Goal: Task Accomplishment & Management: Manage account settings

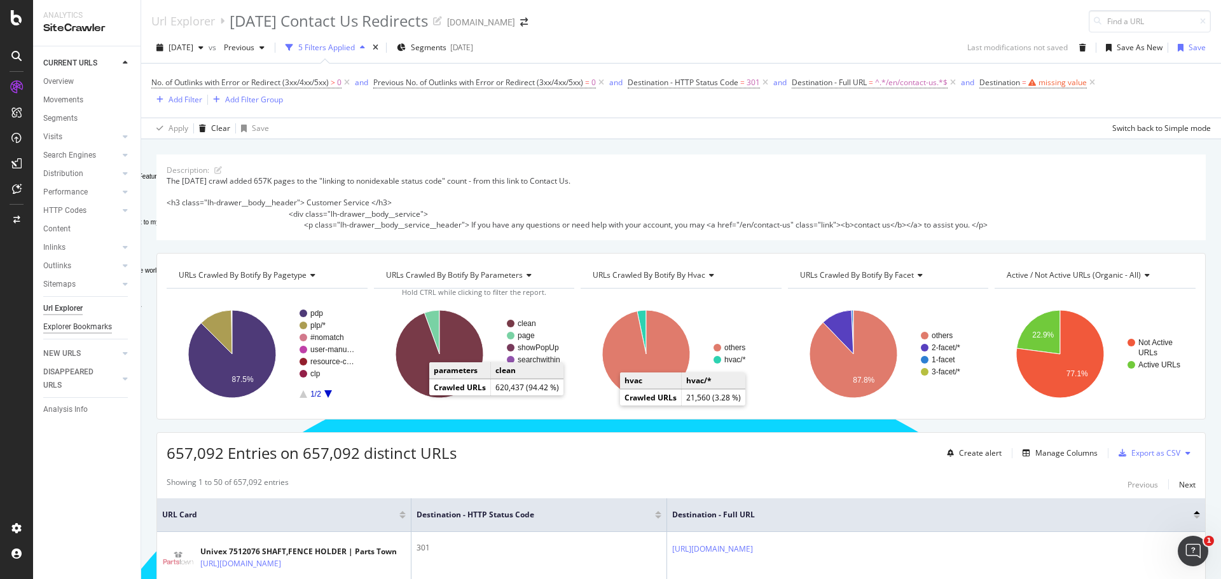
click at [90, 325] on div "Explorer Bookmarks" at bounding box center [77, 326] width 69 height 13
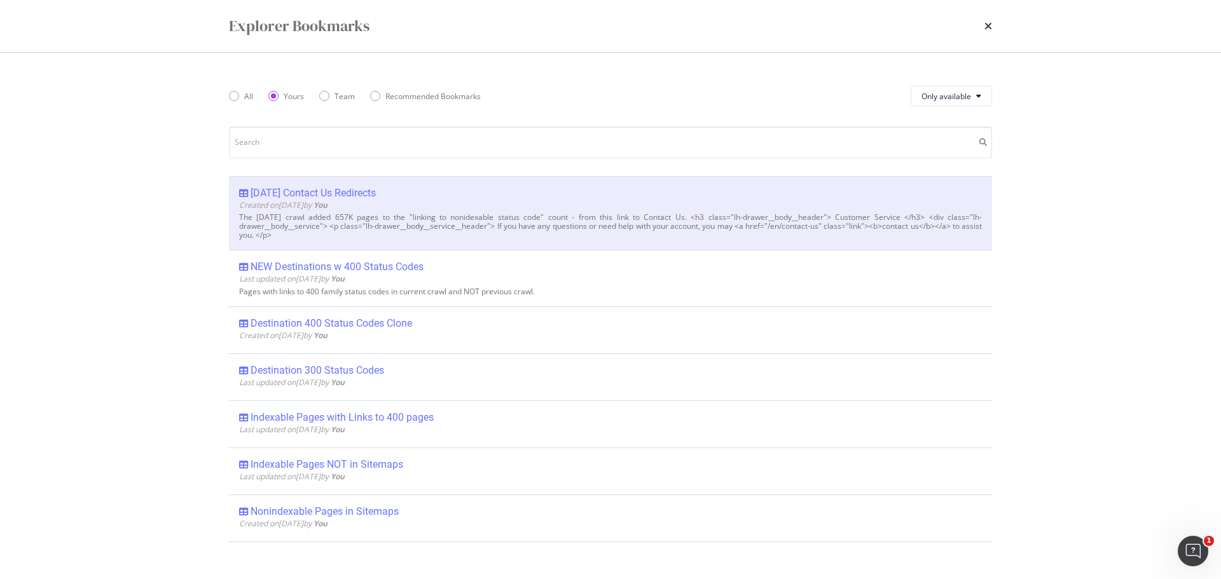
click at [1108, 221] on div "Explorer Bookmarks All Yours Team Recommended Bookmarks Only available July 17 …" at bounding box center [610, 289] width 1221 height 579
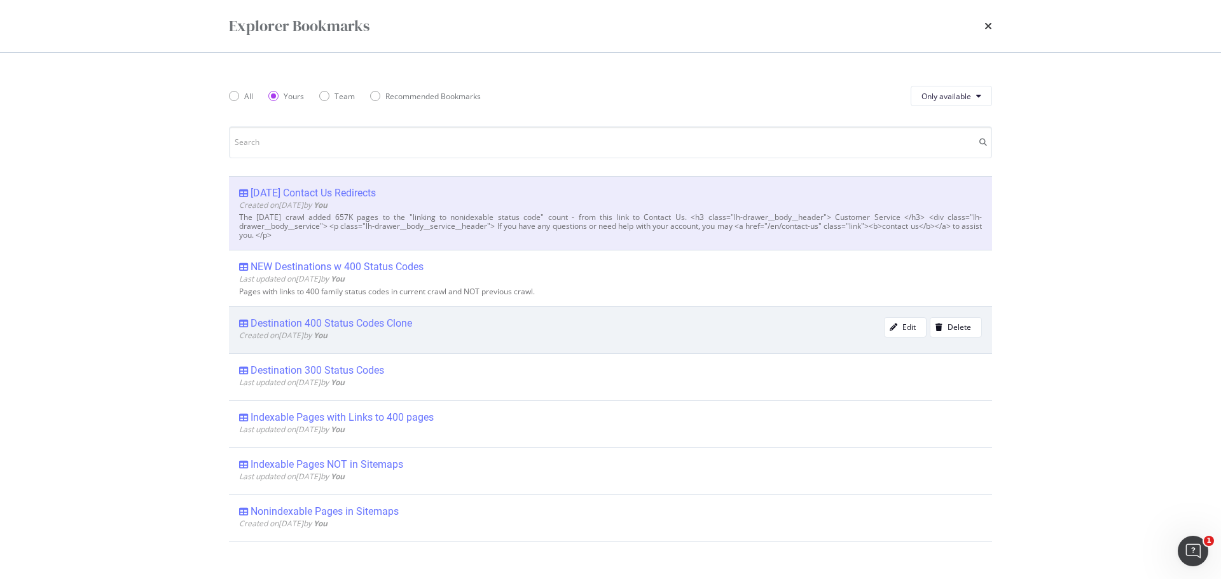
click at [381, 318] on div "Destination 400 Status Codes Clone" at bounding box center [330, 323] width 161 height 13
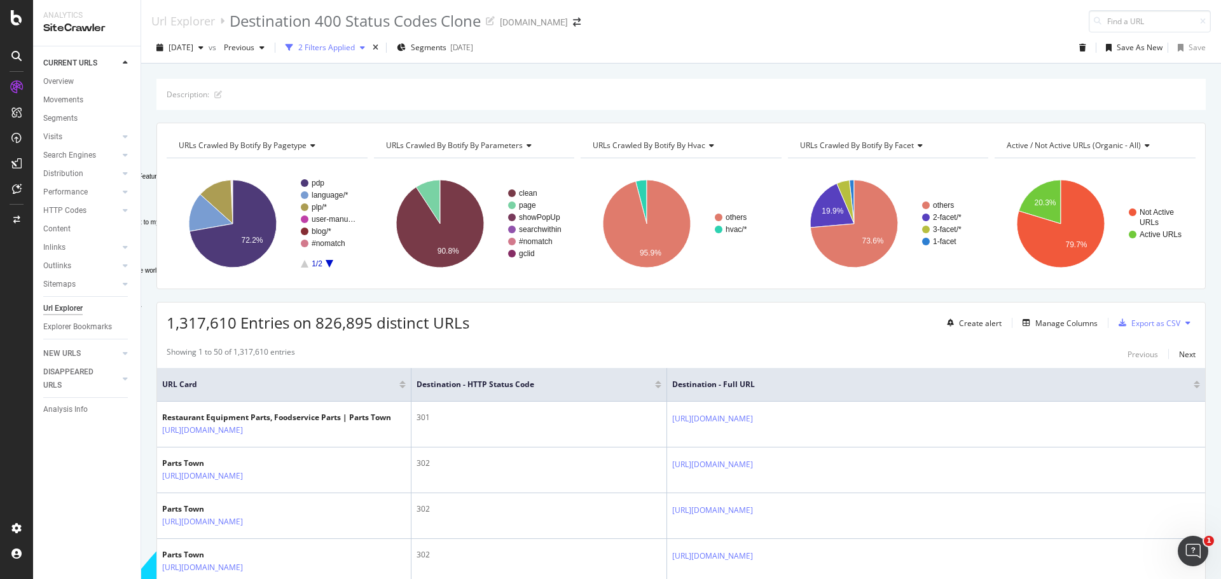
click at [341, 46] on div "2 Filters Applied" at bounding box center [326, 47] width 57 height 11
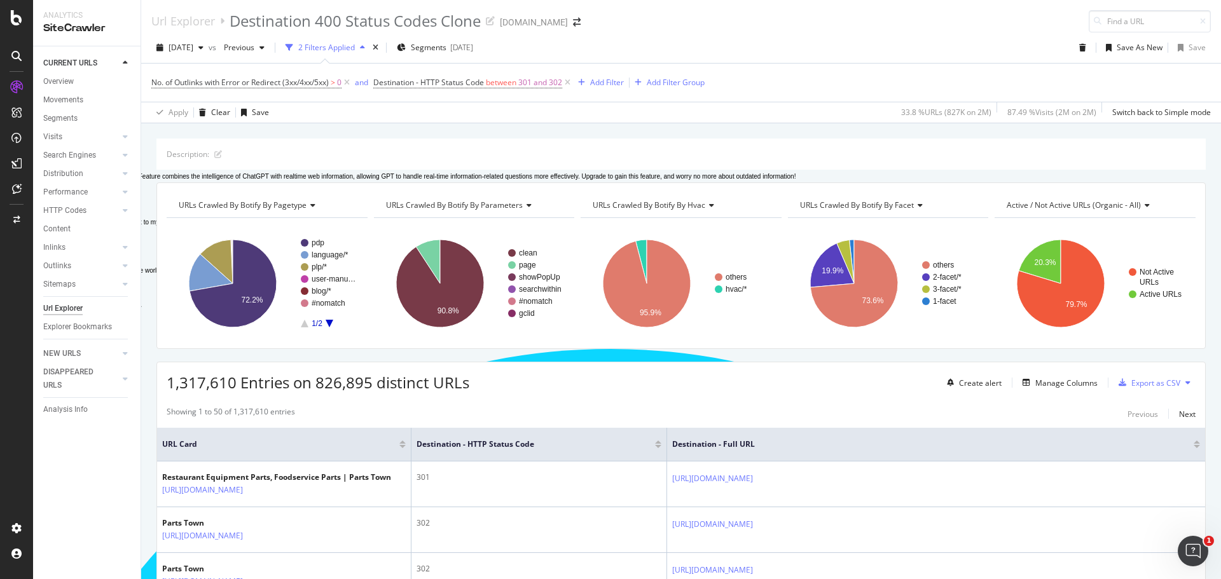
click at [93, 460] on div "CURRENT URLS Overview Movements Segments Visits Analysis Orphan URLs Search Eng…" at bounding box center [86, 312] width 107 height 533
click at [99, 498] on div "CURRENT URLS Overview Movements Segments Visits Analysis Orphan URLs Search Eng…" at bounding box center [86, 312] width 107 height 533
click at [980, 46] on div "2025 Jul. 19th vs Previous 2 Filters Applied Segments 2025-05-08 Save As New Sa…" at bounding box center [680, 50] width 1079 height 25
click at [94, 329] on div "Explorer Bookmarks" at bounding box center [77, 326] width 69 height 13
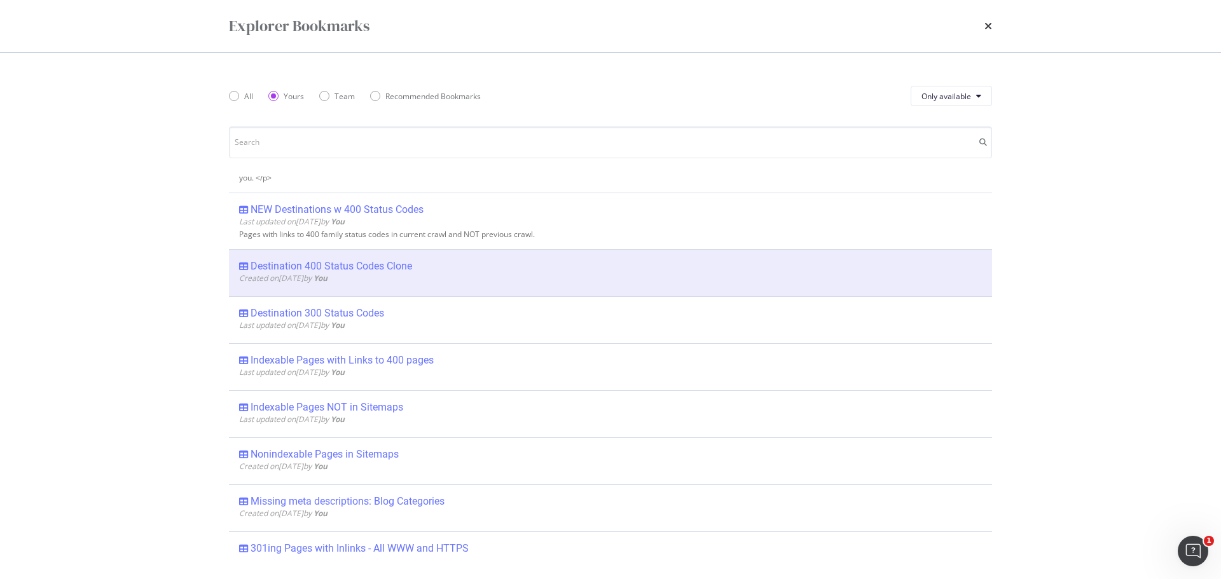
scroll to position [60, 0]
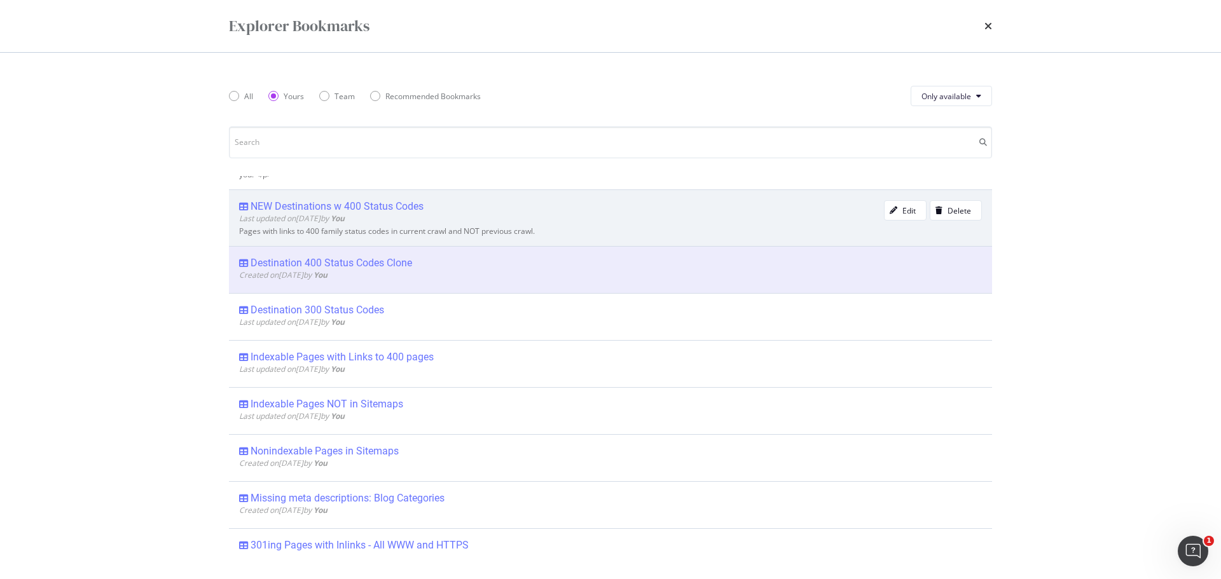
click at [399, 207] on div "NEW Destinations w 400 Status Codes" at bounding box center [336, 206] width 173 height 13
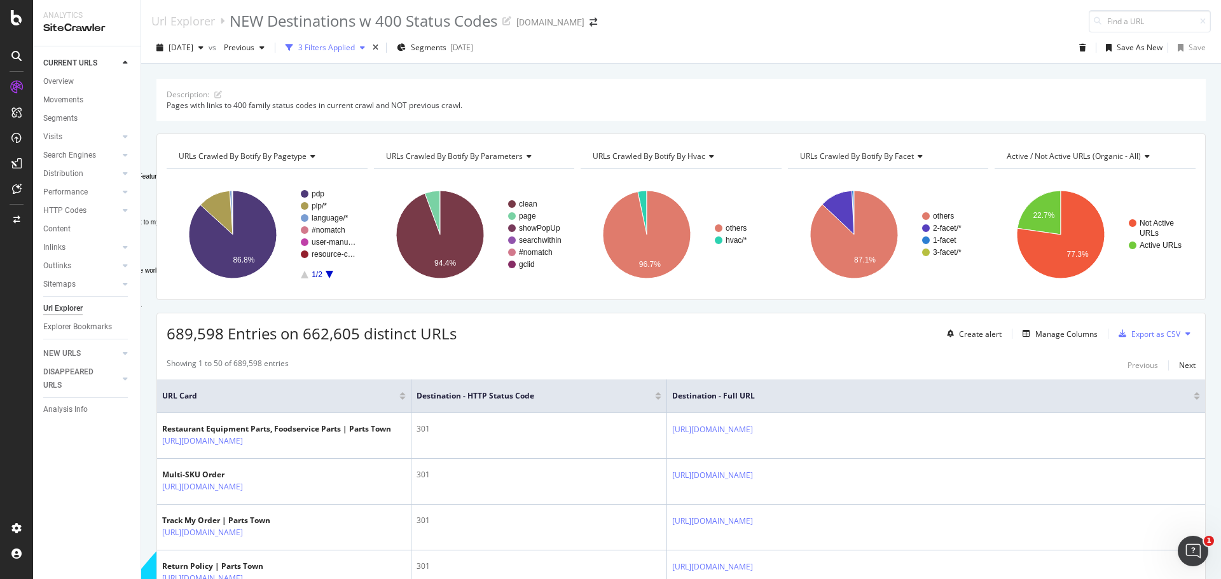
click at [370, 51] on div "button" at bounding box center [362, 48] width 15 height 8
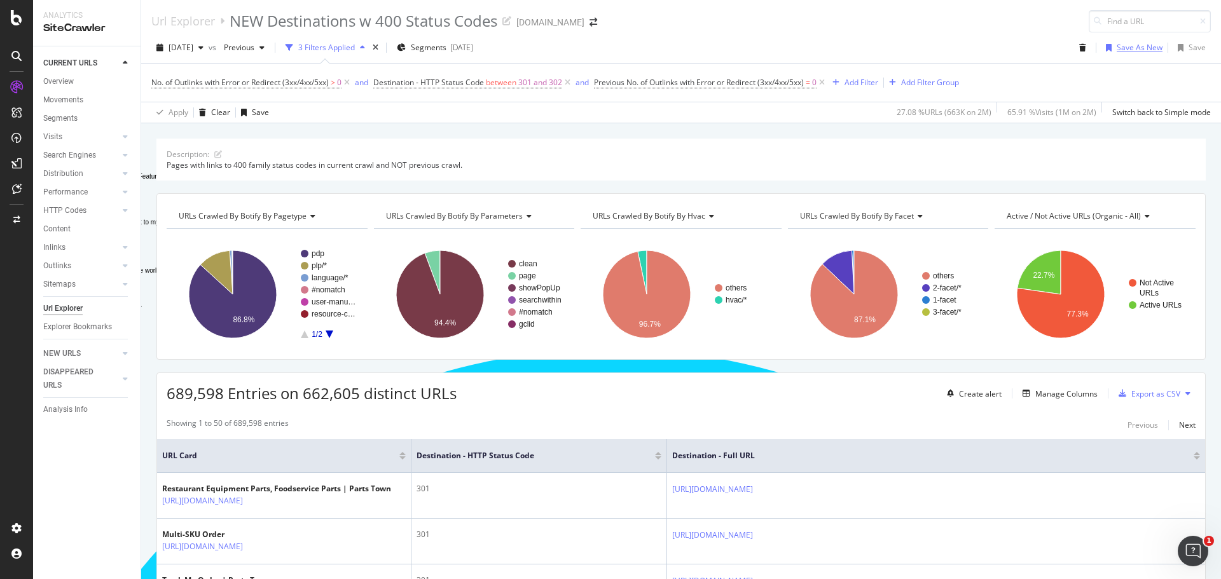
click at [1141, 47] on div "Save As New" at bounding box center [1139, 47] width 46 height 11
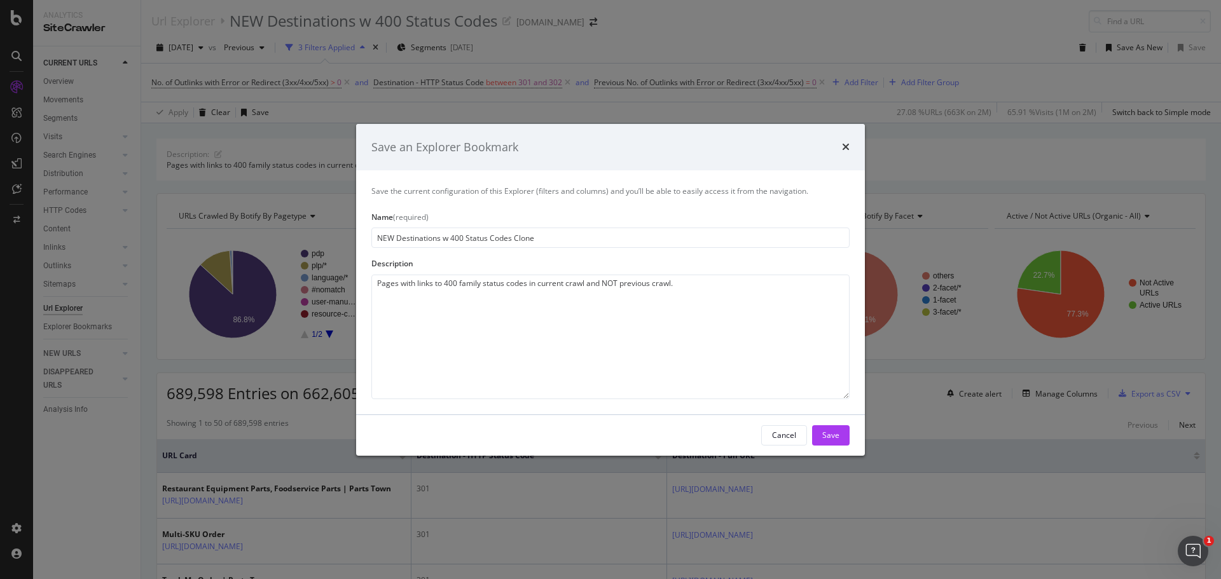
drag, startPoint x: 462, startPoint y: 235, endPoint x: 451, endPoint y: 234, distance: 10.8
click at [451, 234] on input "NEW Destinations w 400 Status Codes Clone" at bounding box center [610, 238] width 478 height 20
type input "NEW Destinations w 301 Status Codes Clone"
click at [456, 280] on textarea "Pages with links to 400 family status codes in current crawl and NOT previous c…" at bounding box center [610, 337] width 478 height 125
drag, startPoint x: 481, startPoint y: 283, endPoint x: 442, endPoint y: 307, distance: 45.7
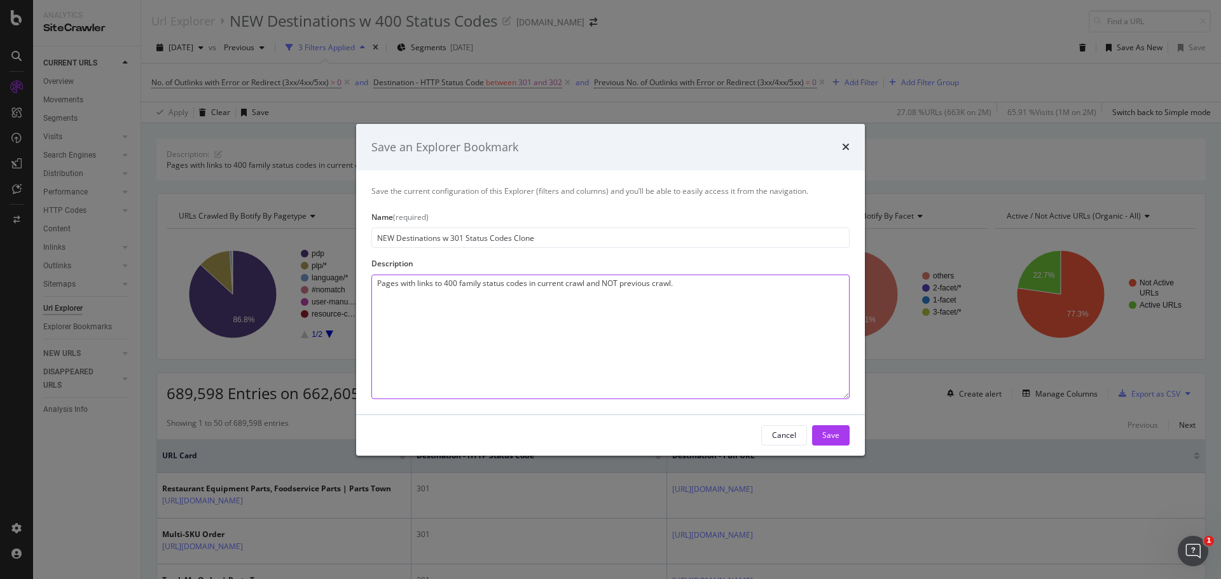
click at [445, 285] on textarea "Pages with links to 400 family status codes in current crawl and NOT previous c…" at bounding box center [610, 337] width 478 height 125
click at [498, 283] on textarea "Pages with links to 301-redirected status codes in current crawl and NOT previo…" at bounding box center [610, 337] width 478 height 125
click at [505, 281] on textarea "Pages with links to 301-redirected status codes in current crawl and NOT previo…" at bounding box center [610, 337] width 478 height 125
drag, startPoint x: 498, startPoint y: 281, endPoint x: 601, endPoint y: 279, distance: 103.6
click at [601, 279] on textarea "Pages with links to 301-redirected status codes in current crawl and NOT previo…" at bounding box center [610, 337] width 478 height 125
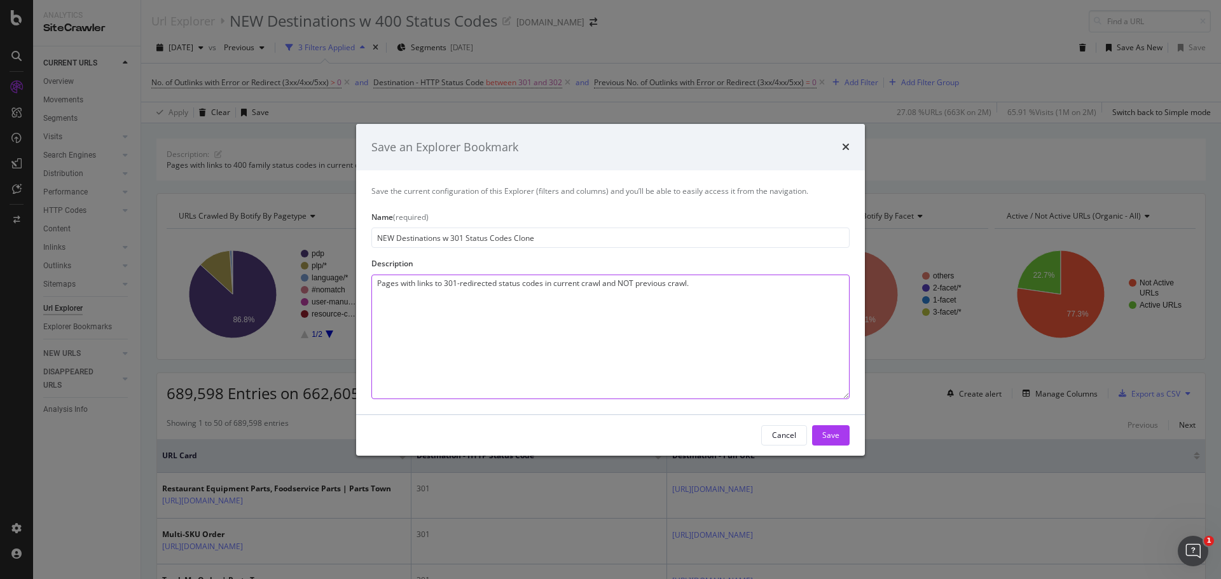
type textarea "Pages with links to 301-redirected status codes in current crawl and NOT previo…"
drag, startPoint x: 456, startPoint y: 236, endPoint x: 449, endPoint y: 238, distance: 7.1
click at [449, 238] on input "NEW Destinations w 301 Status Codes Clone" at bounding box center [610, 238] width 478 height 20
click at [435, 236] on input "NEW Destinations w 301 Status Codes Clone" at bounding box center [610, 238] width 478 height 20
click at [396, 238] on input "NEW Destinations w 301 Status Codes Clone" at bounding box center [610, 238] width 478 height 20
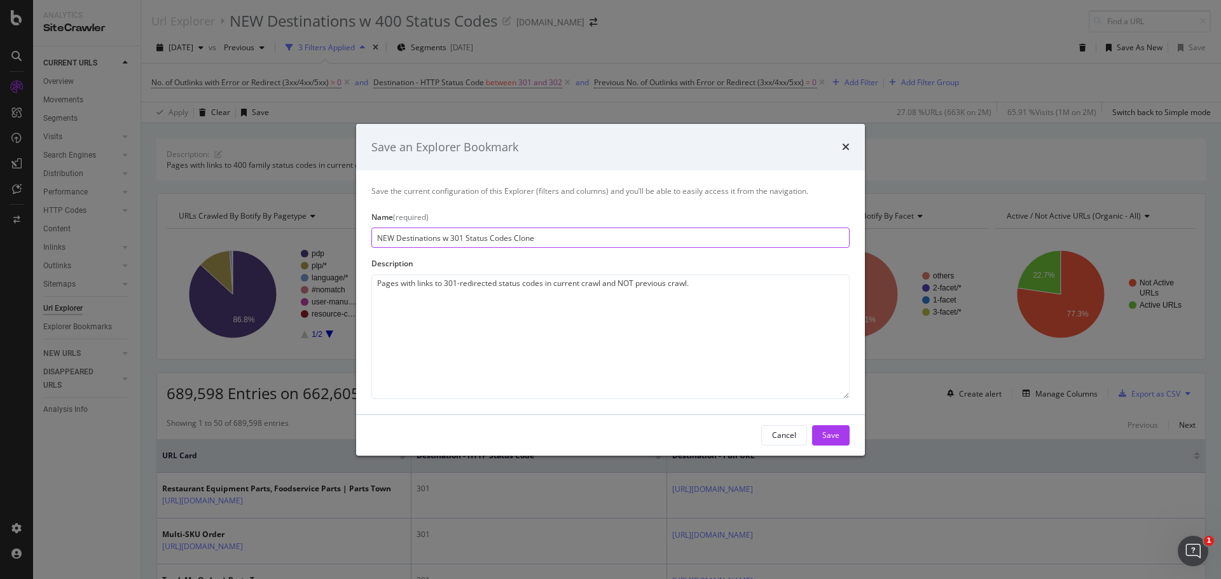
click at [406, 235] on input "NEW Destinations w 301 Status Codes Clone" at bounding box center [610, 238] width 478 height 20
drag, startPoint x: 396, startPoint y: 236, endPoint x: 540, endPoint y: 225, distance: 144.1
click at [534, 229] on input "NEW Destinations w 301 Status Codes Clone" at bounding box center [610, 238] width 478 height 20
drag, startPoint x: 570, startPoint y: 239, endPoint x: 517, endPoint y: 243, distance: 52.3
click at [517, 243] on input "NEW Bad Status Code Destinations and Linking Pages" at bounding box center [610, 238] width 478 height 20
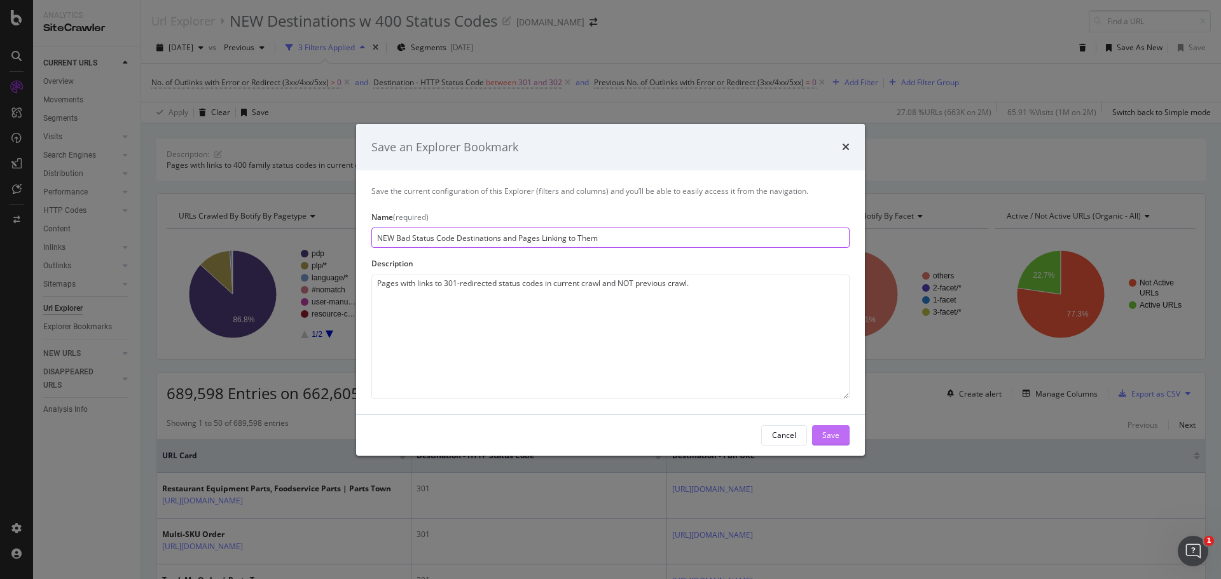
type input "NEW Bad Status Code Destinations and Pages Linking to Them"
click at [833, 437] on div "Save" at bounding box center [830, 435] width 17 height 11
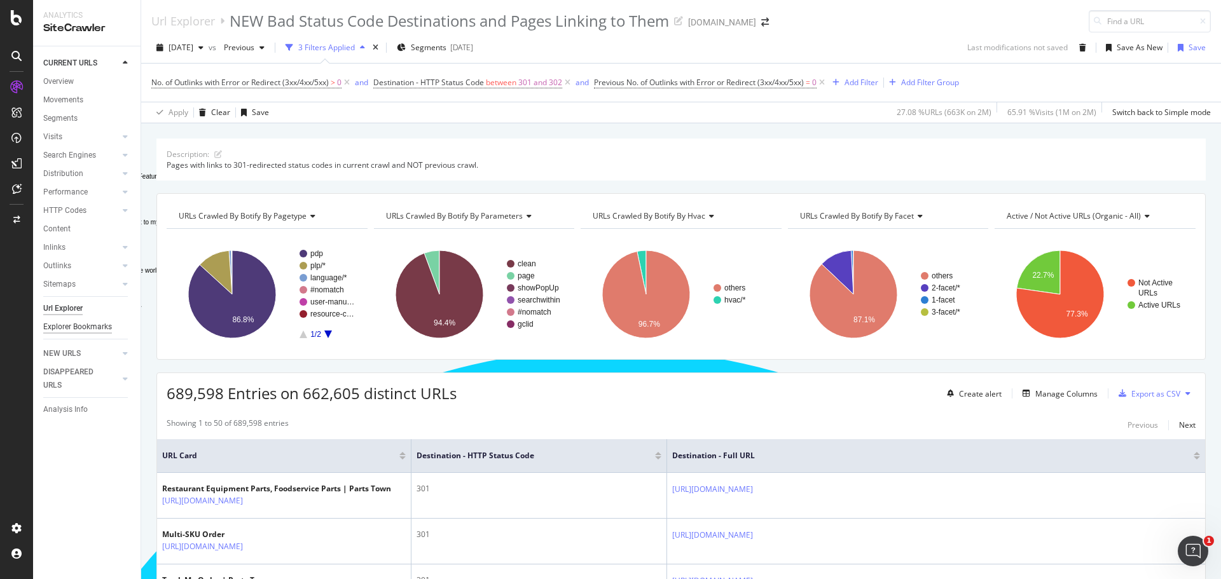
click at [76, 323] on div "Explorer Bookmarks" at bounding box center [77, 326] width 69 height 13
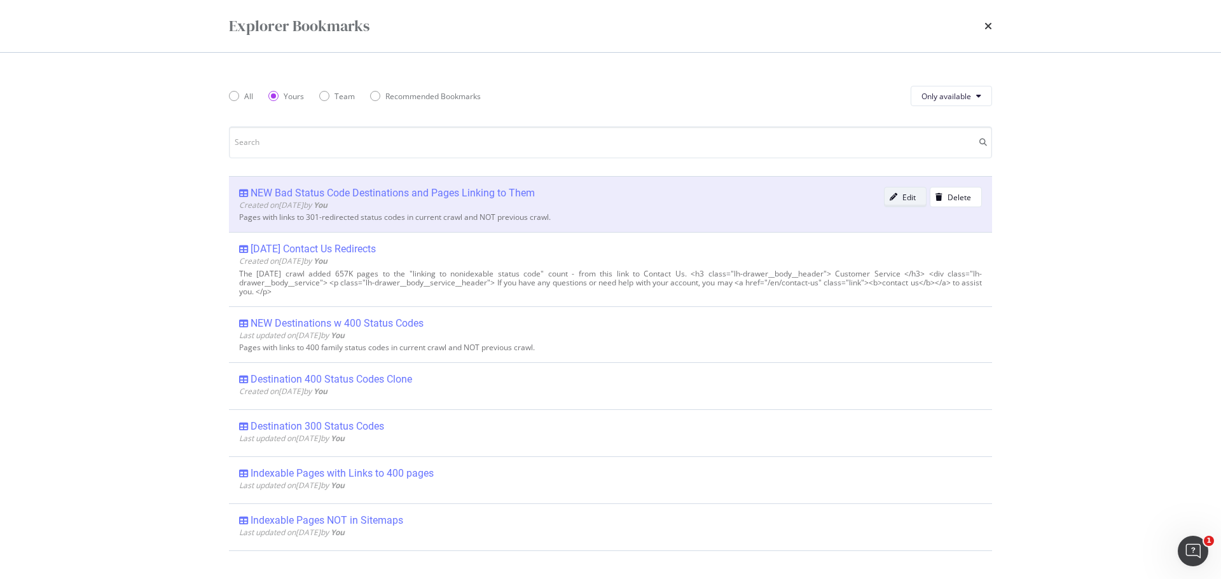
click at [899, 203] on div "Edit" at bounding box center [899, 197] width 31 height 18
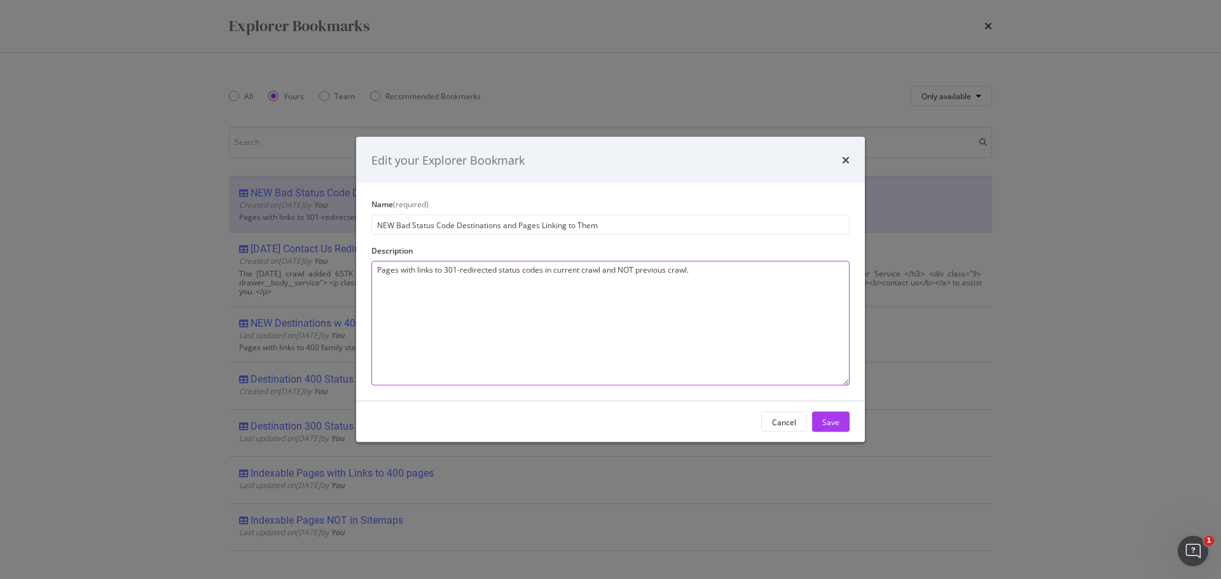
drag, startPoint x: 418, startPoint y: 271, endPoint x: 692, endPoint y: 263, distance: 274.7
click at [692, 263] on textarea "Pages with links to 301-redirected status codes in current crawl and NOT previo…" at bounding box center [610, 323] width 478 height 125
click at [682, 189] on div "Name (required) NEW Bad Status Code Destinations and Pages Linking to Them Desc…" at bounding box center [610, 292] width 509 height 217
drag, startPoint x: 443, startPoint y: 270, endPoint x: 451, endPoint y: 273, distance: 8.3
click at [451, 273] on textarea "Pages with links to 301-redirected status codes in current crawl and NOT previo…" at bounding box center [610, 323] width 478 height 125
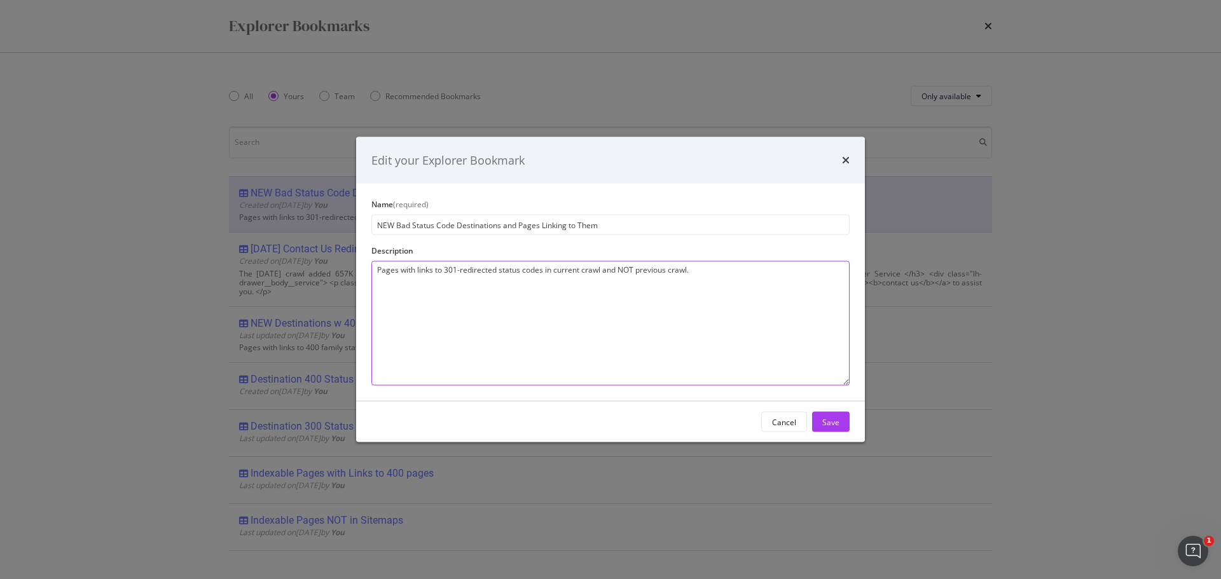
click at [453, 273] on textarea "Pages with links to 301-redirected status codes in current crawl and NOT previo…" at bounding box center [610, 323] width 478 height 125
drag, startPoint x: 444, startPoint y: 266, endPoint x: 703, endPoint y: 272, distance: 258.8
click at [703, 264] on textarea "Pages with links to 301-redirected status codes in current crawl and NOT previo…" at bounding box center [610, 323] width 478 height 125
click at [550, 268] on textarea "Pages with links to non-200 status code, the bad URL, and its status code" at bounding box center [610, 323] width 478 height 125
click at [688, 269] on textarea "Pages with links to non-200 status code, the bad Destination URL, and its statu…" at bounding box center [610, 323] width 478 height 125
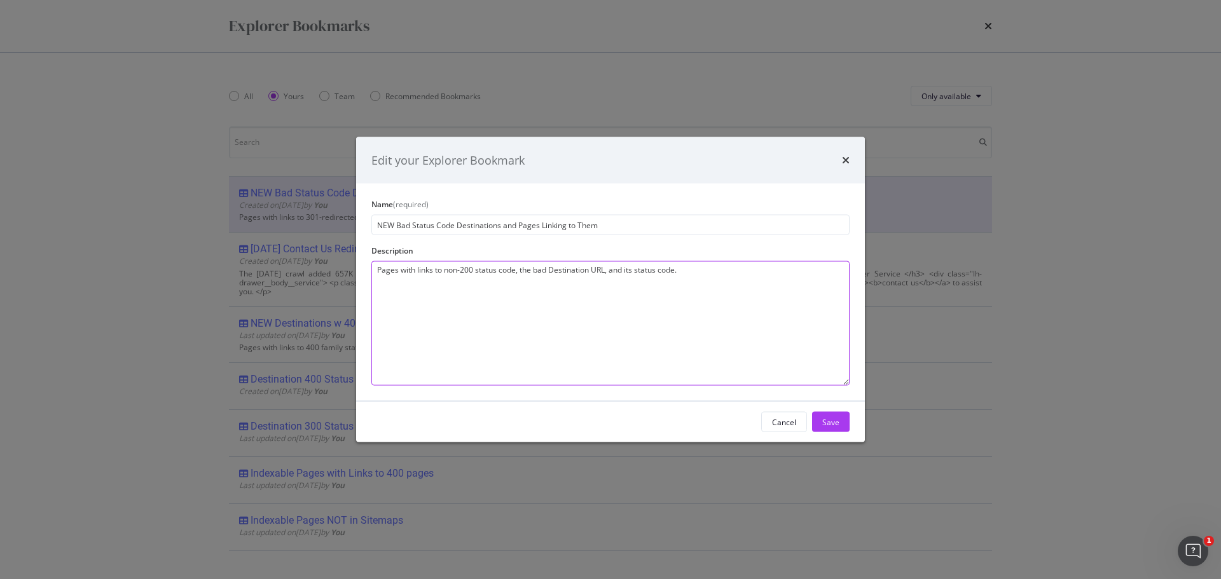
click at [398, 268] on textarea "Pages with links to non-200 status code, the bad Destination URL, and its statu…" at bounding box center [610, 323] width 478 height 125
click at [835, 273] on textarea "Pages that, since the compared crawl, have acquired links to non-200 status cod…" at bounding box center [610, 323] width 478 height 125
type textarea "Pages that, since the compared crawl, have acquired links to non-200 status cod…"
click at [842, 423] on button "Save" at bounding box center [831, 422] width 38 height 20
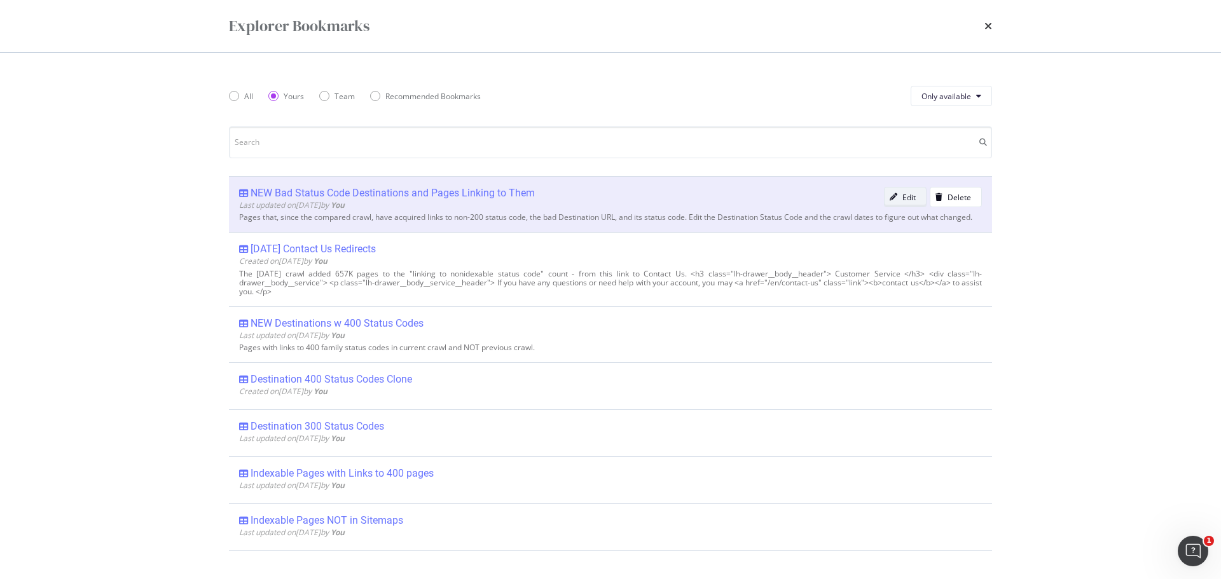
click at [902, 202] on div "Edit" at bounding box center [908, 197] width 13 height 11
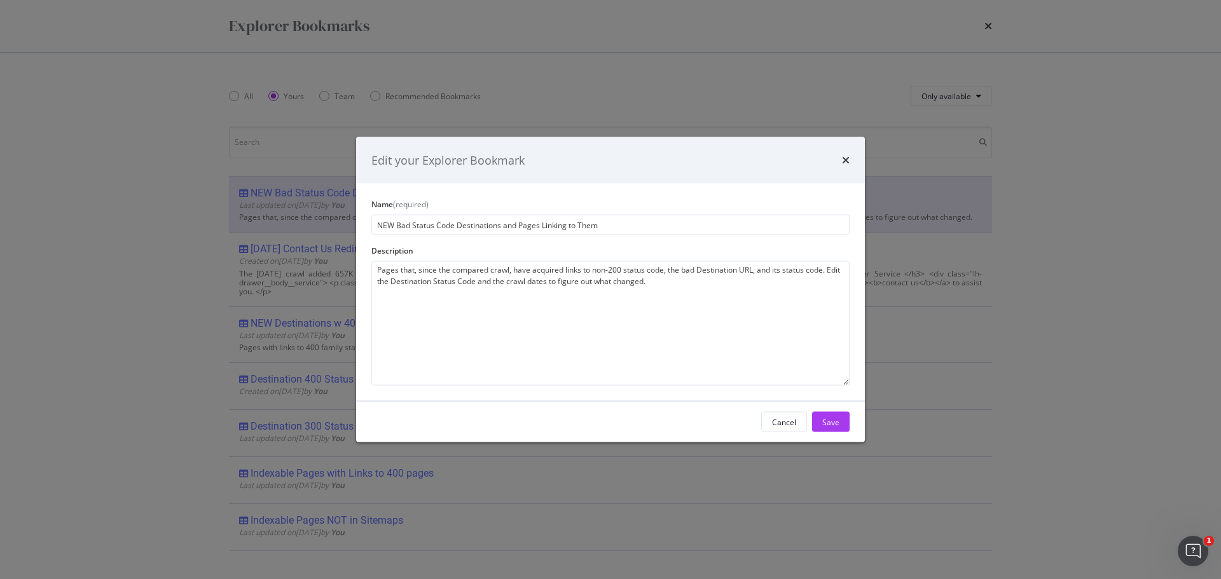
click at [1038, 189] on div "Edit your Explorer Bookmark Name (required) NEW Bad Status Code Destinations an…" at bounding box center [610, 289] width 1221 height 579
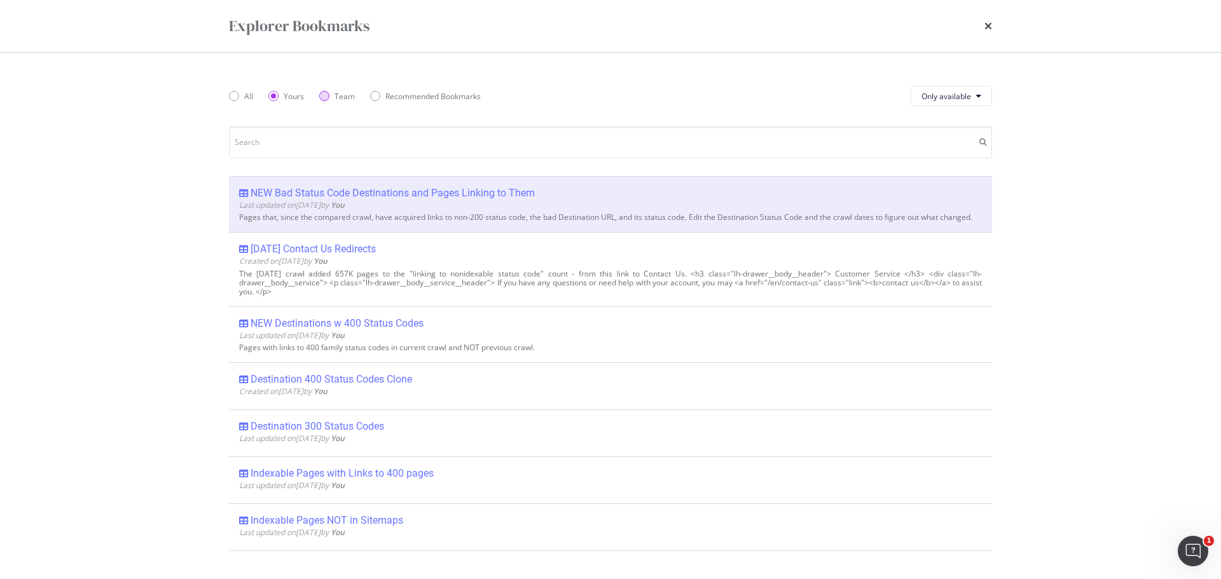
click at [327, 96] on div "Team" at bounding box center [324, 96] width 10 height 10
click at [329, 97] on div "Team" at bounding box center [324, 96] width 10 height 10
click at [277, 98] on div "Yours" at bounding box center [273, 96] width 10 height 10
drag, startPoint x: 837, startPoint y: 211, endPoint x: 610, endPoint y: 200, distance: 227.2
click at [610, 200] on div "Last updated on 2025 Aug 21st by You" at bounding box center [561, 205] width 645 height 11
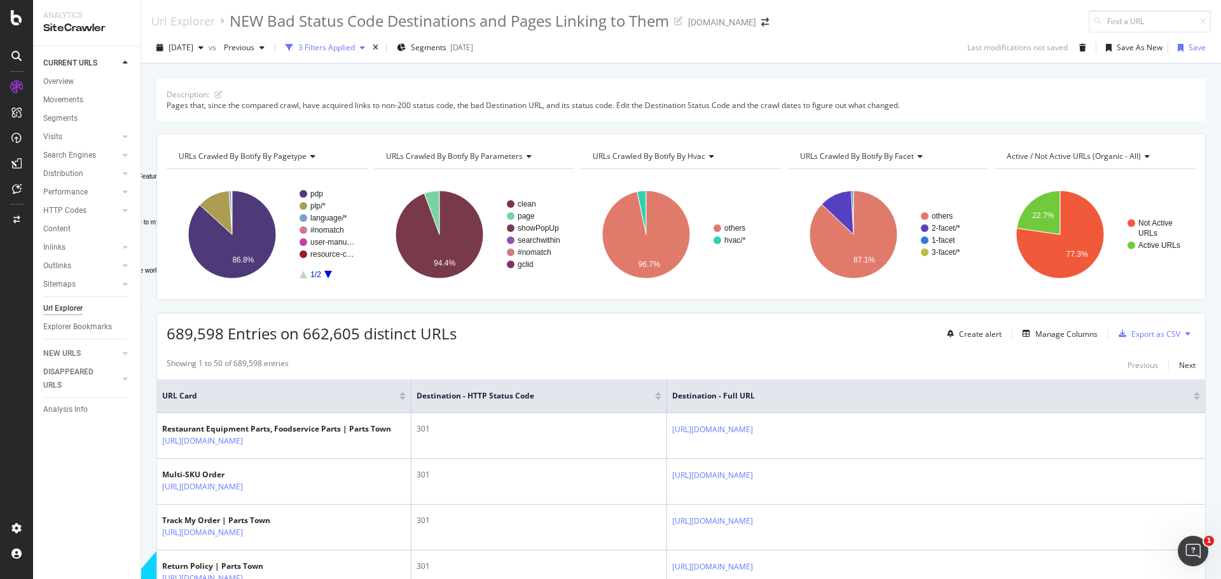
click at [355, 51] on div "3 Filters Applied" at bounding box center [326, 47] width 57 height 11
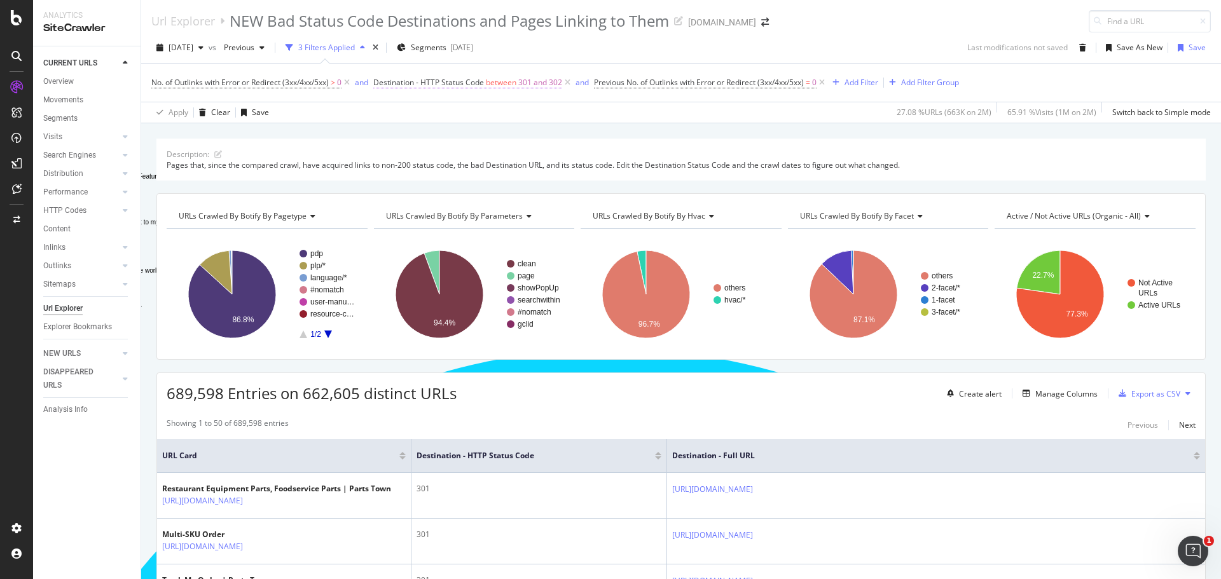
click at [537, 83] on span "301 and 302" at bounding box center [540, 83] width 44 height 18
click at [421, 154] on div "Between" at bounding box center [457, 159] width 140 height 20
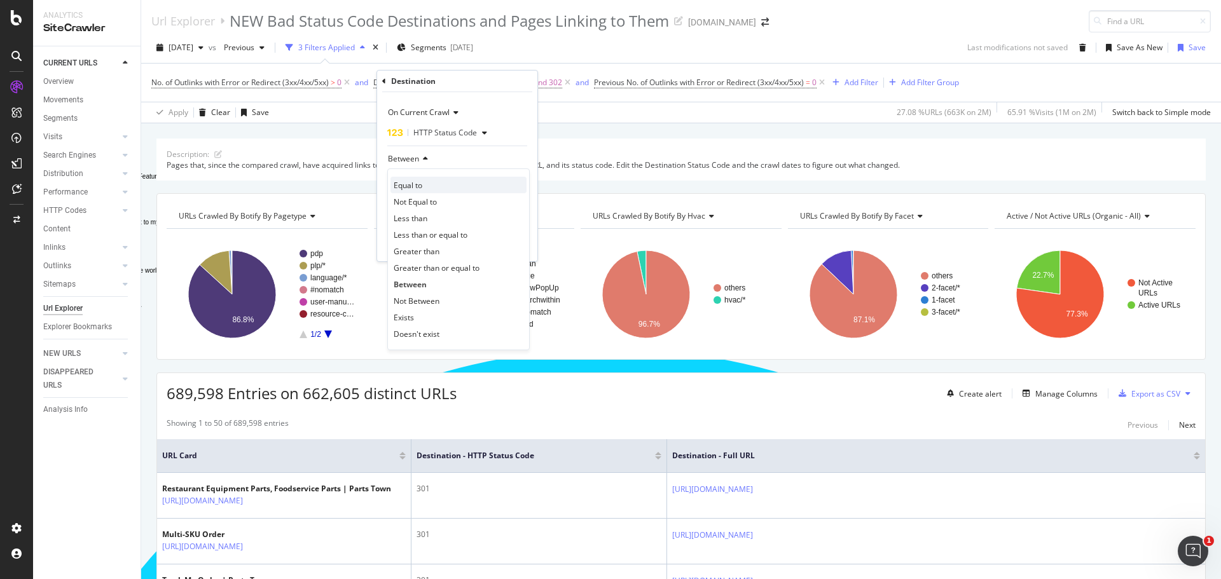
click at [414, 182] on span "Equal to" at bounding box center [408, 185] width 29 height 11
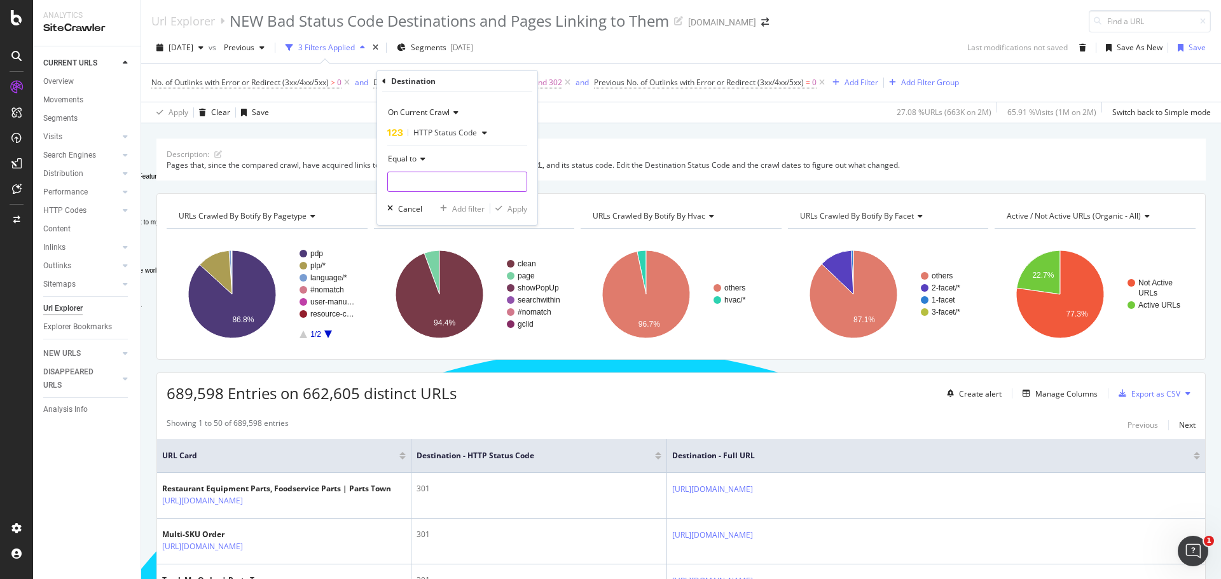
click at [414, 182] on input "number" at bounding box center [457, 182] width 140 height 20
type input "301"
click at [399, 196] on span "301" at bounding box center [437, 198] width 93 height 11
click at [517, 207] on div "Apply" at bounding box center [517, 208] width 20 height 11
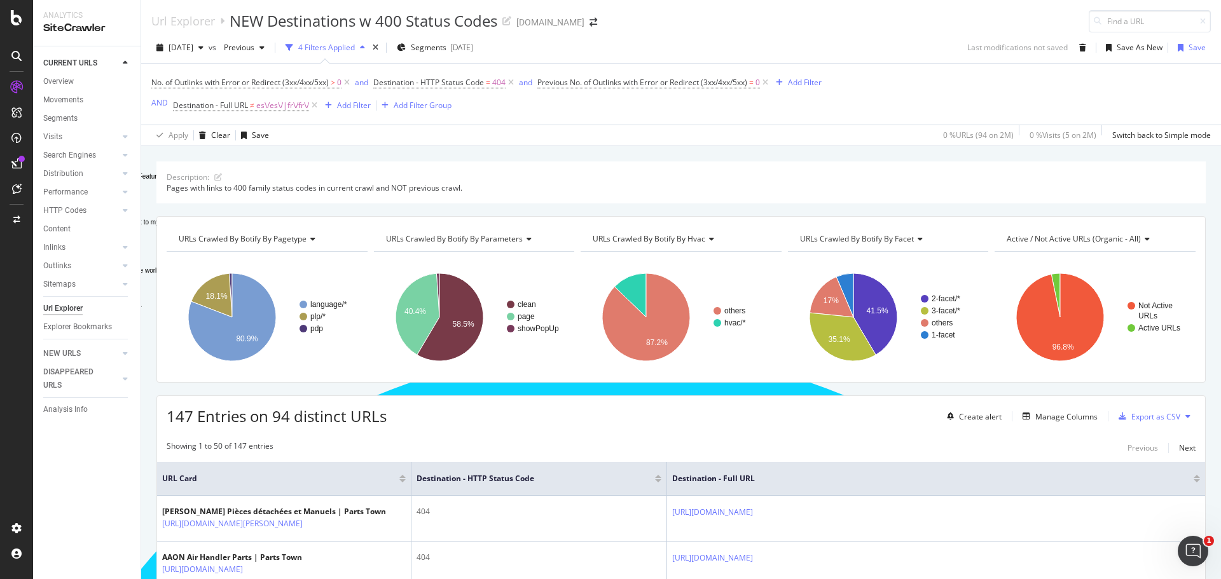
scroll to position [169, 0]
click at [15, 162] on icon at bounding box center [16, 163] width 10 height 10
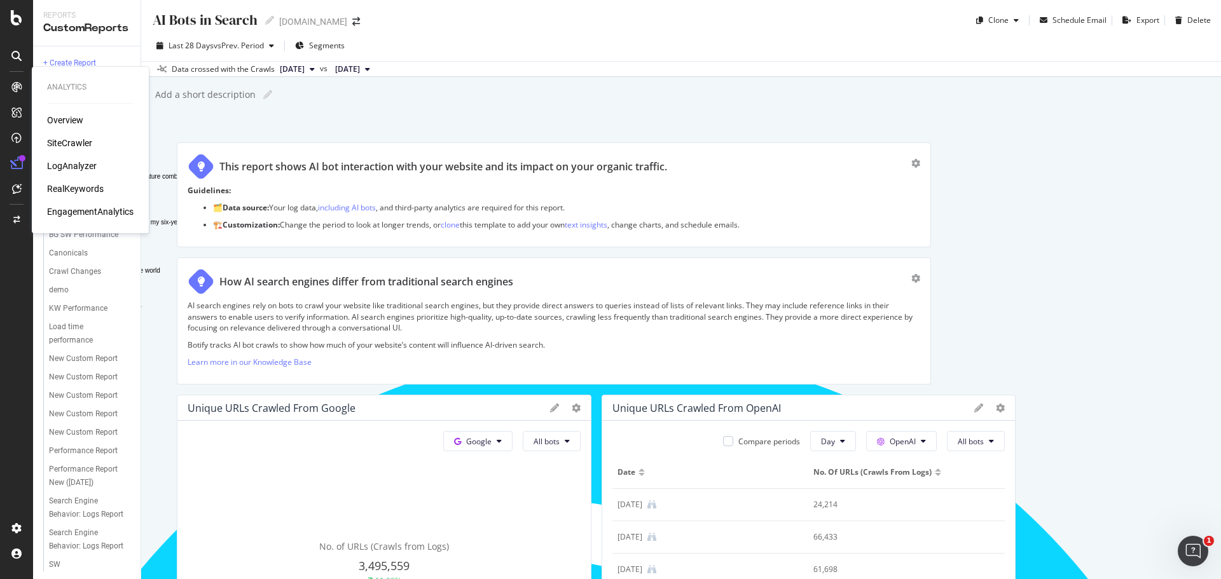
click at [74, 142] on div "SiteCrawler" at bounding box center [69, 143] width 45 height 13
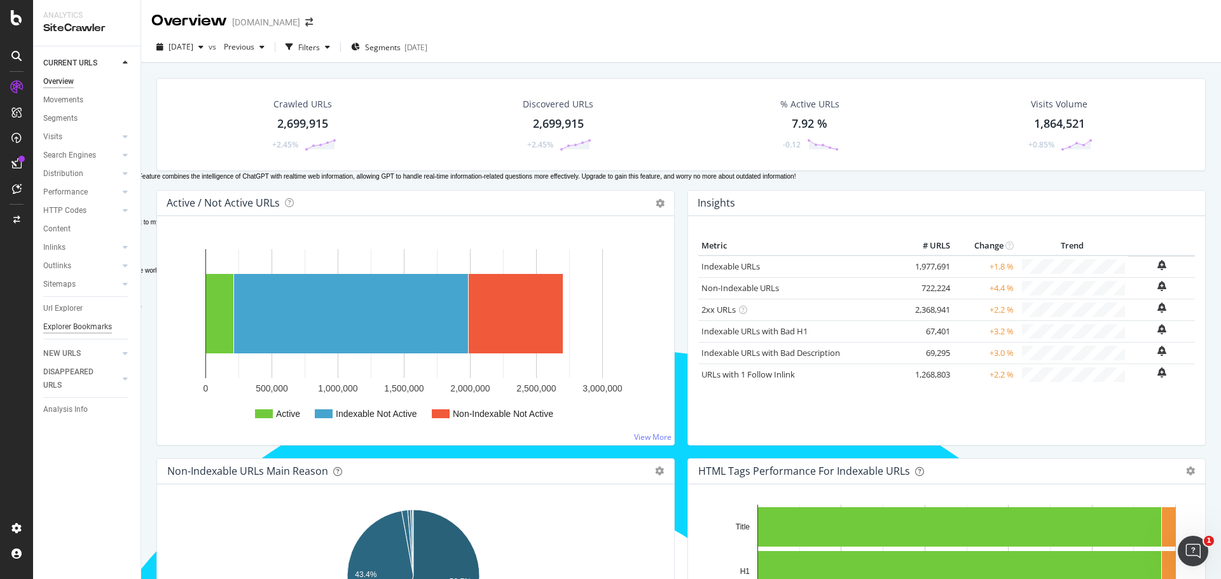
click at [105, 321] on div "Explorer Bookmarks" at bounding box center [77, 326] width 69 height 13
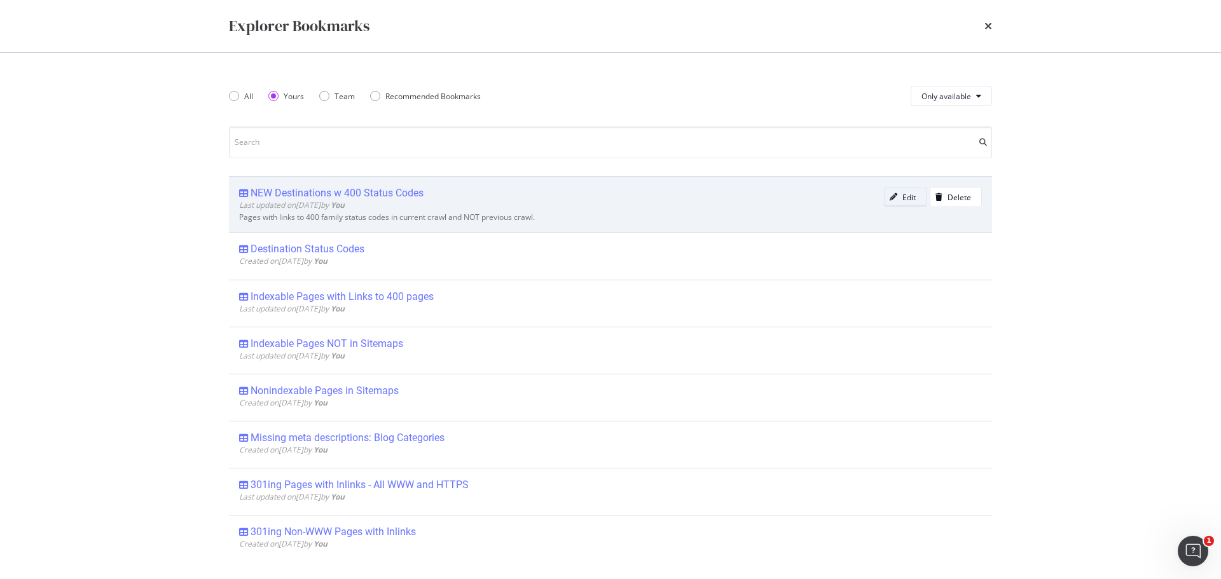
click at [902, 193] on div "Edit" at bounding box center [908, 197] width 13 height 11
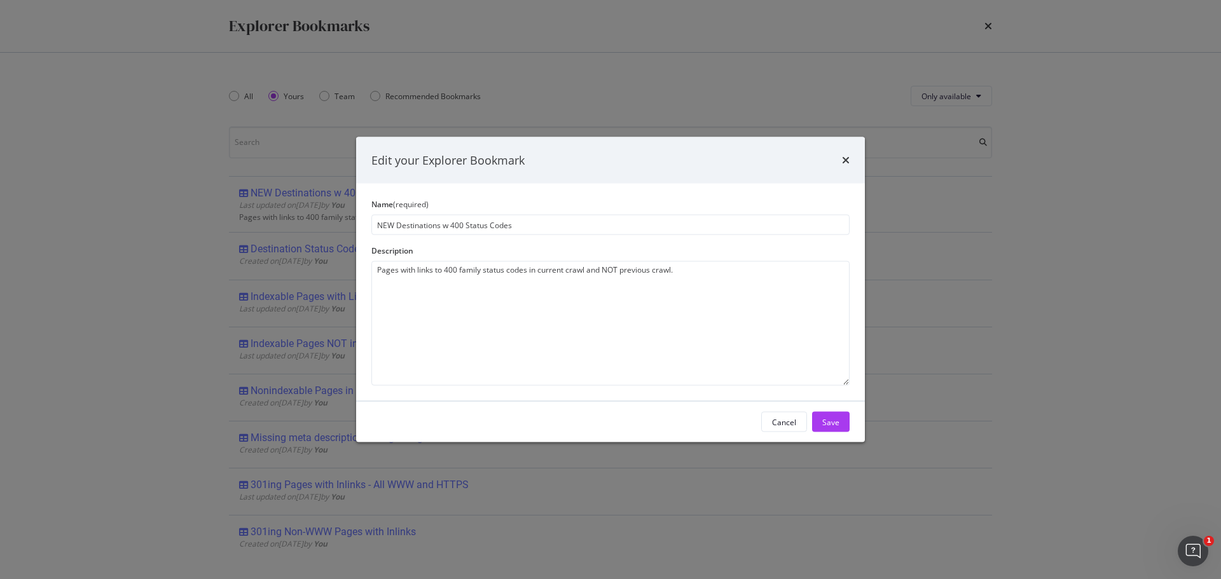
click at [463, 226] on input "NEW Destinations w 400 Status Codes" at bounding box center [610, 225] width 478 height 20
type input "NEW Destinations w Bad Status Codes"
drag, startPoint x: 545, startPoint y: 165, endPoint x: 599, endPoint y: 180, distance: 56.0
click at [599, 180] on div "Edit your Explorer Bookmark" at bounding box center [610, 160] width 509 height 47
drag, startPoint x: 783, startPoint y: 419, endPoint x: 775, endPoint y: 423, distance: 8.5
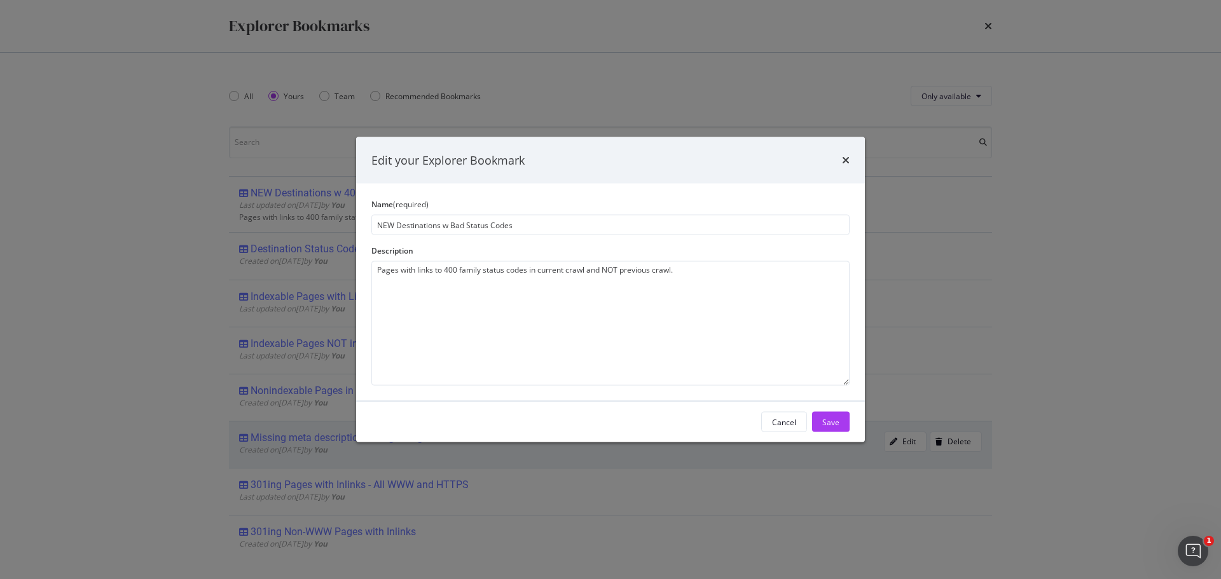
click at [782, 421] on div "Cancel" at bounding box center [784, 421] width 24 height 11
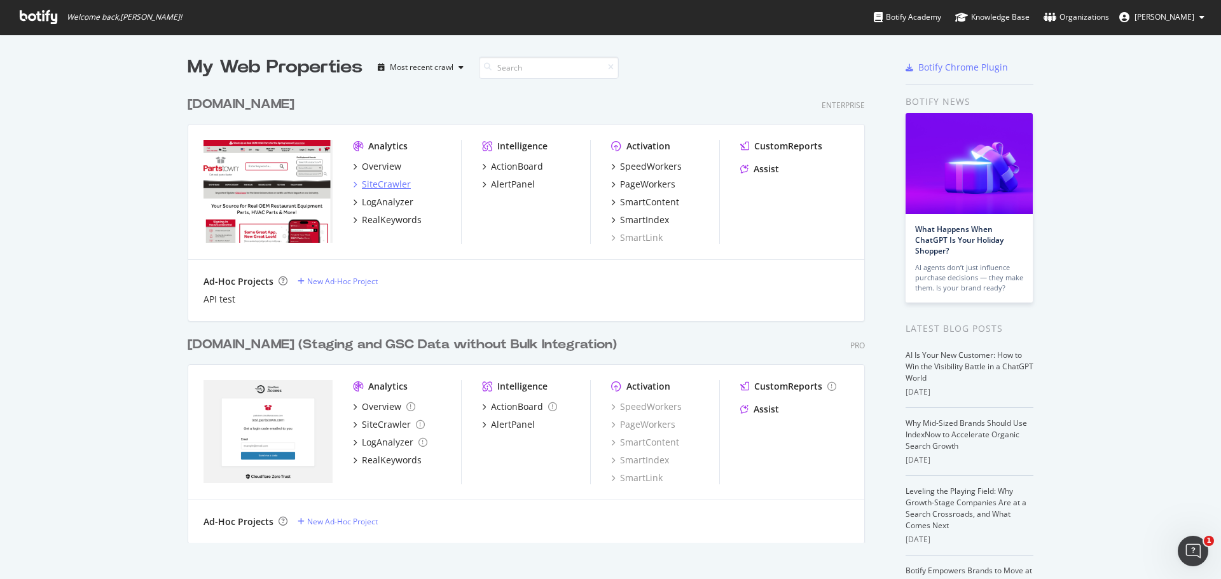
click at [373, 186] on div "SiteCrawler" at bounding box center [386, 184] width 49 height 13
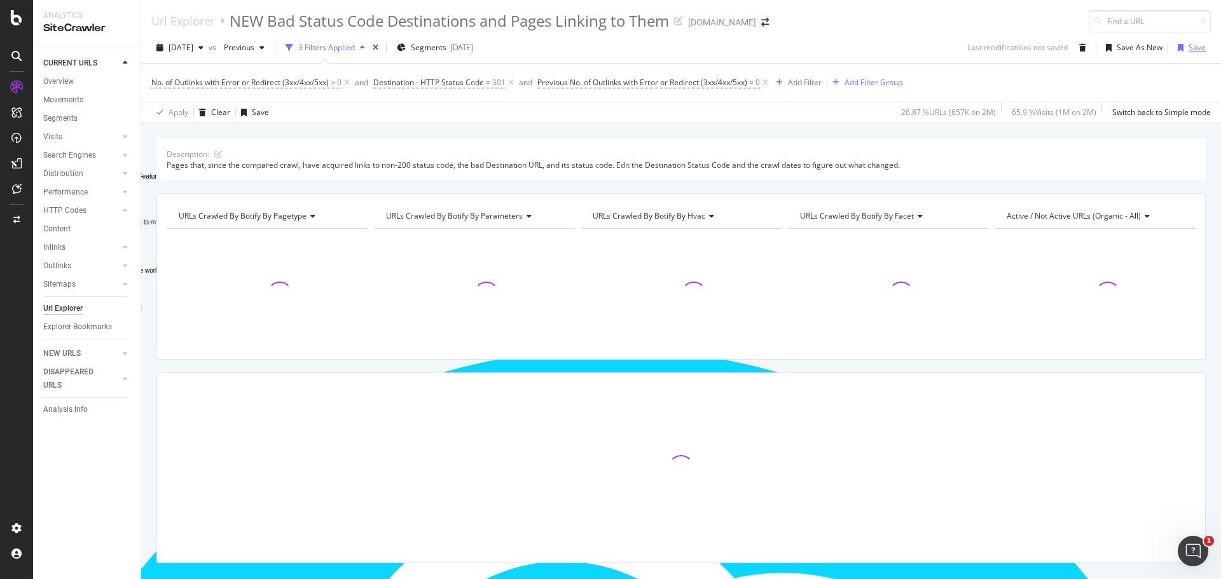
click at [1188, 46] on div "Save" at bounding box center [1196, 47] width 17 height 11
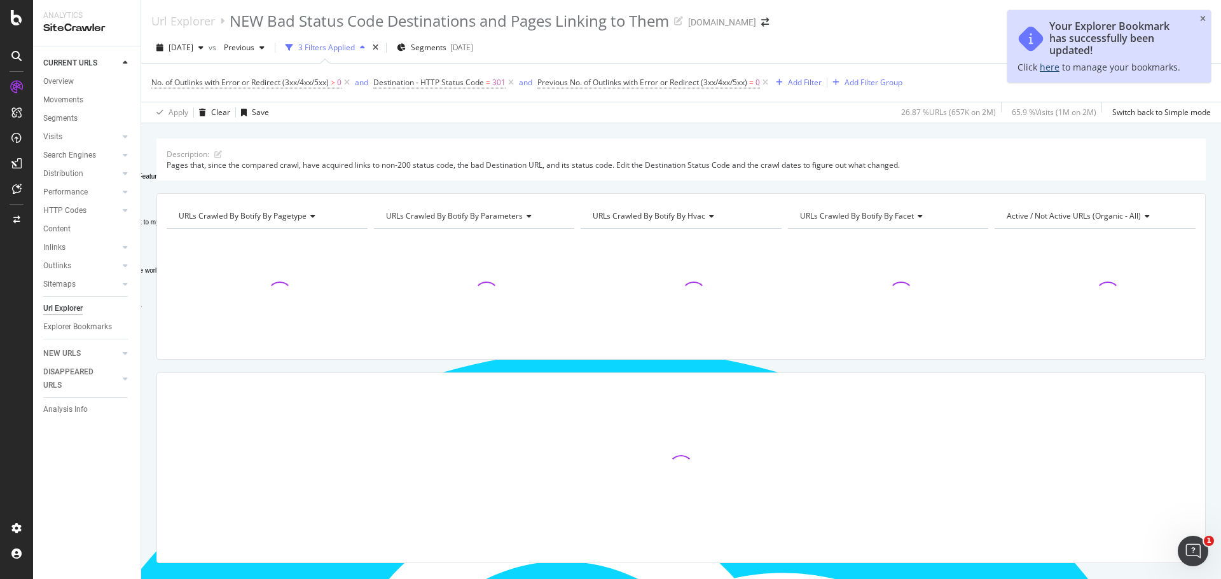
click at [1048, 67] on link "here" at bounding box center [1049, 67] width 20 height 12
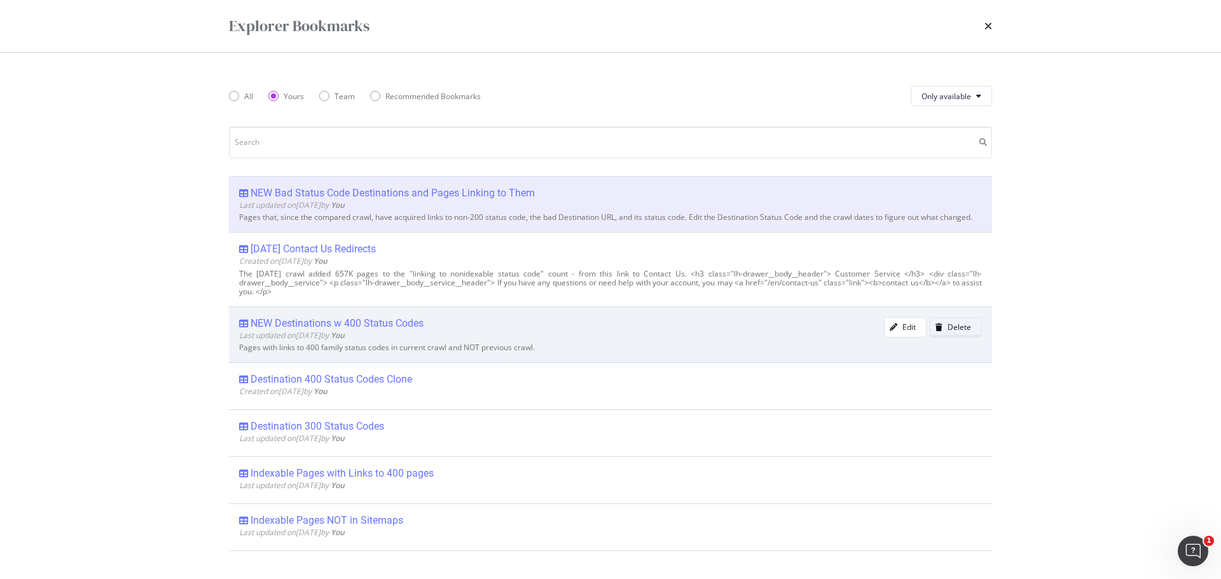
click at [953, 332] on div "Delete" at bounding box center [959, 327] width 24 height 11
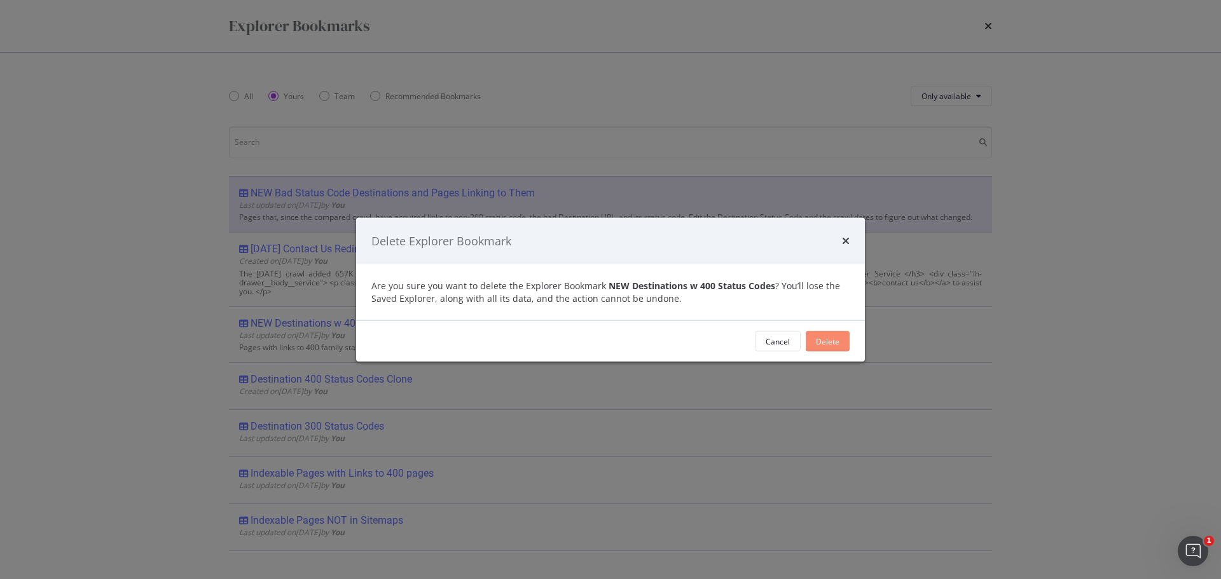
click at [832, 338] on div "Delete" at bounding box center [828, 341] width 24 height 11
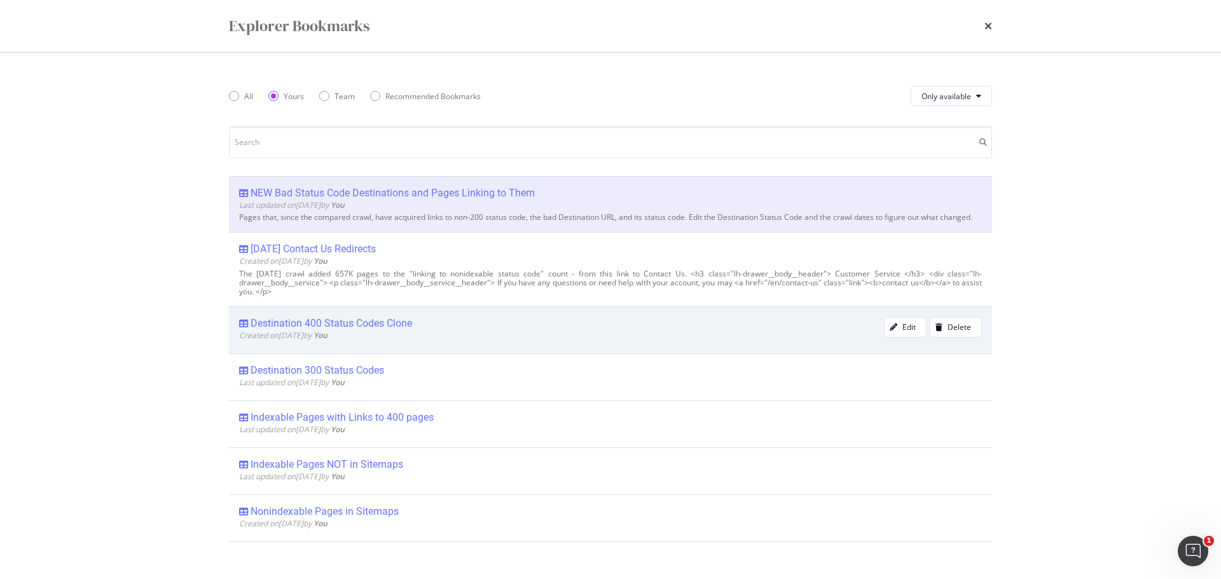
click at [349, 329] on div "Destination 400 Status Codes Clone" at bounding box center [330, 323] width 161 height 13
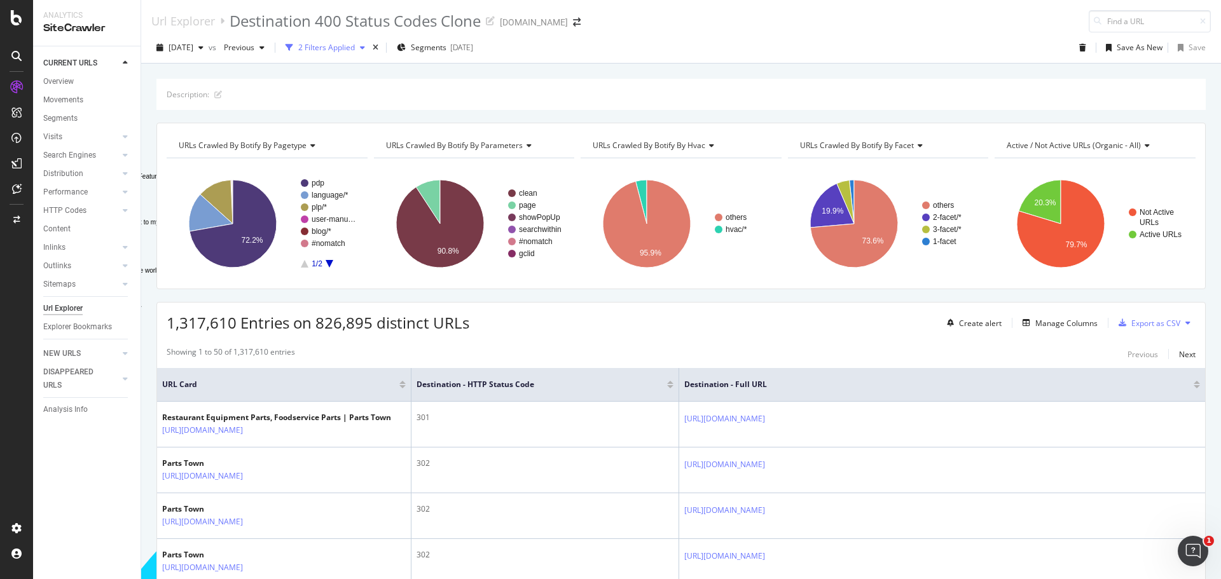
click at [355, 50] on div "2 Filters Applied" at bounding box center [326, 47] width 57 height 11
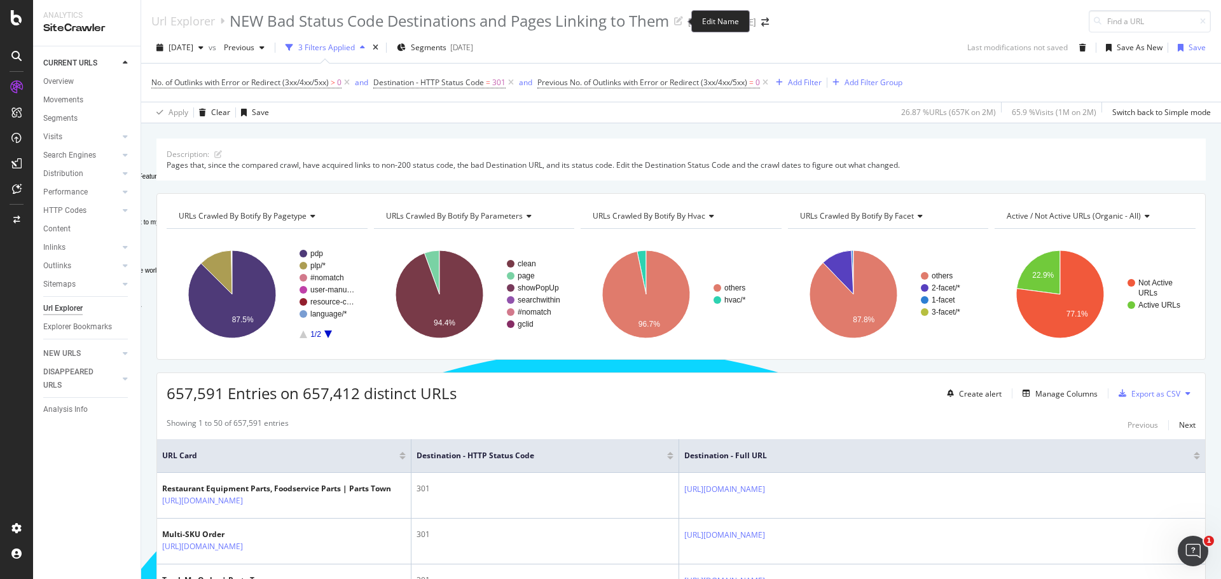
click at [715, 20] on div "Edit Name" at bounding box center [720, 21] width 58 height 22
click at [711, 20] on div "Edit Name" at bounding box center [720, 21] width 58 height 22
click at [676, 17] on div "NEW Bad Status Code Destinations and Pages Linking to Them" at bounding box center [455, 21] width 453 height 22
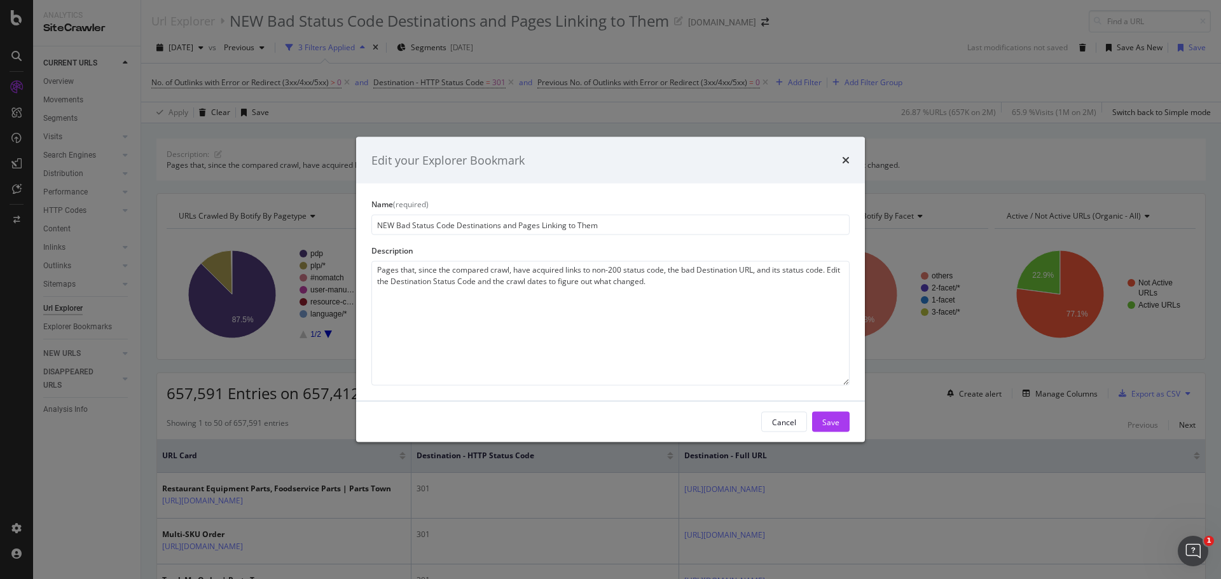
type textarea "B"
drag, startPoint x: 396, startPoint y: 222, endPoint x: 453, endPoint y: 227, distance: 56.8
click at [453, 227] on input "NEW Bad Status Code Destinations and Pages Linking to Them" at bounding box center [610, 225] width 478 height 20
click at [458, 226] on input "NEW Bad Status Code Destinations and Pages Linking to Them" at bounding box center [610, 225] width 478 height 20
type input "NEW Bad Status Code Internal Link Destinations and Pages Linking to Them"
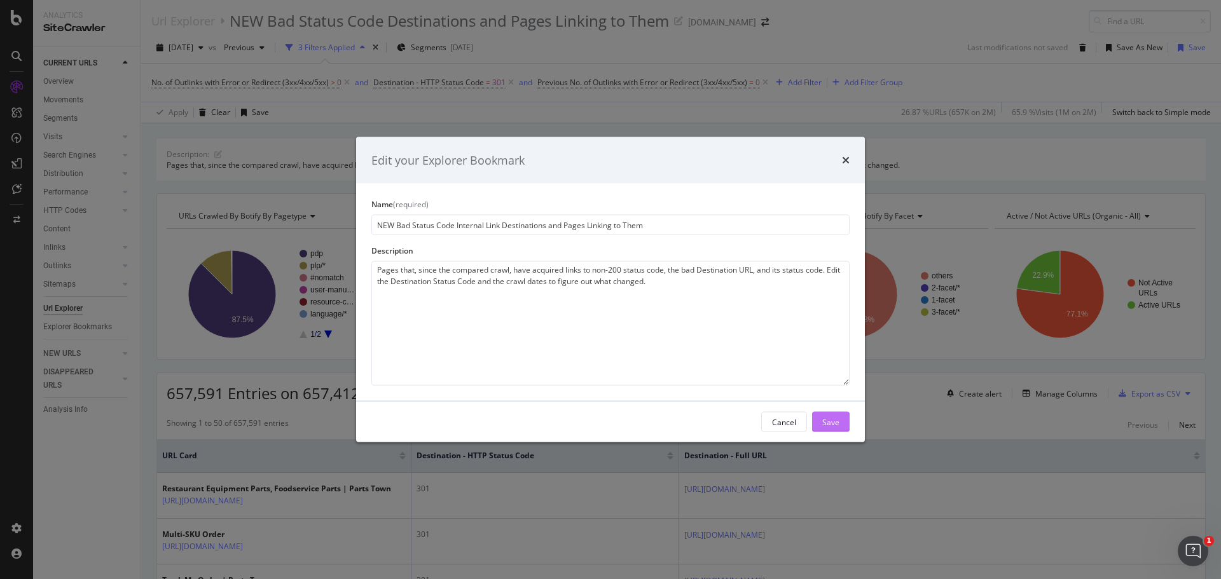
click at [833, 426] on div "Save" at bounding box center [830, 421] width 17 height 11
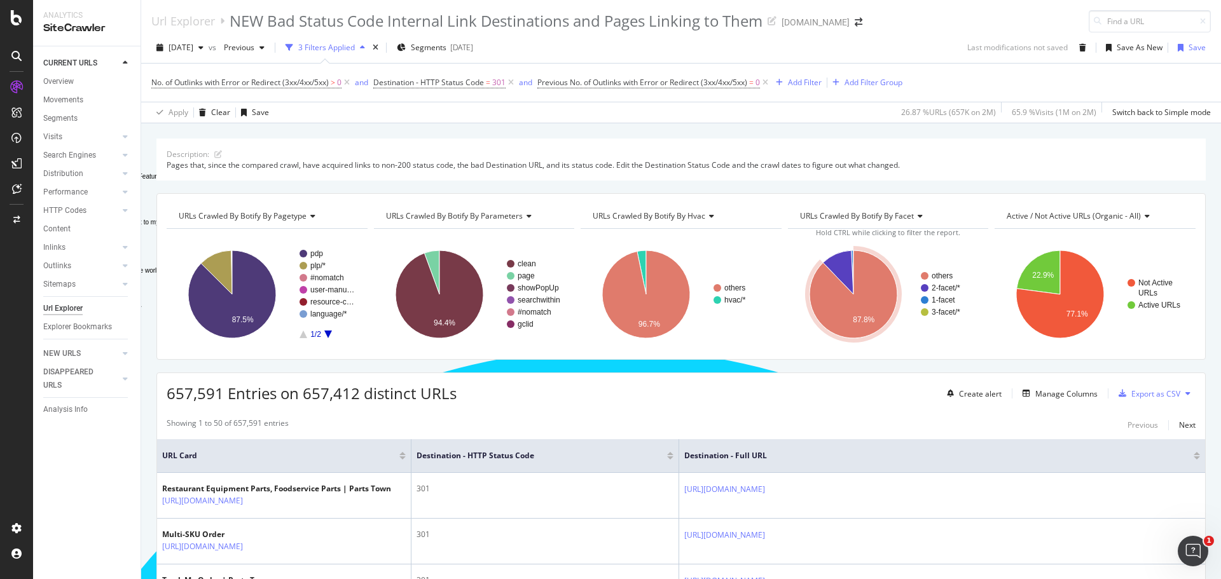
click at [945, 19] on div "Url Explorer NEW Bad Status Code Internal Link Destinations and Pages Linking t…" at bounding box center [680, 16] width 1079 height 32
click at [771, 83] on icon at bounding box center [765, 82] width 11 height 13
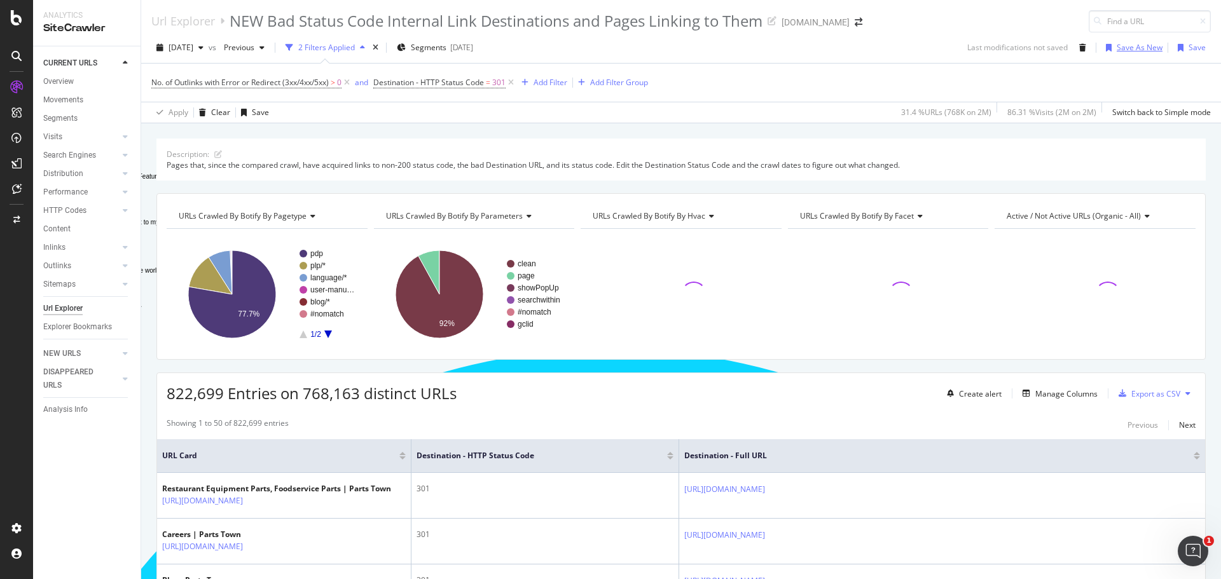
click at [1127, 49] on div "Save As New" at bounding box center [1139, 47] width 46 height 11
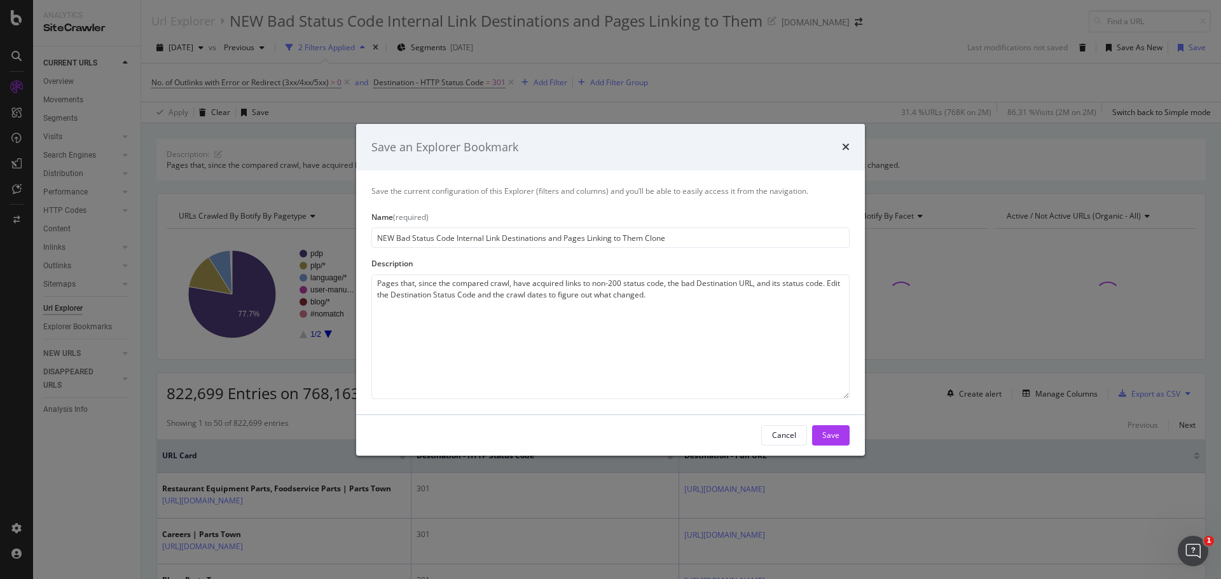
click at [395, 236] on input "NEW Bad Status Code Internal Link Destinations and Pages Linking to Them Clone" at bounding box center [610, 238] width 478 height 20
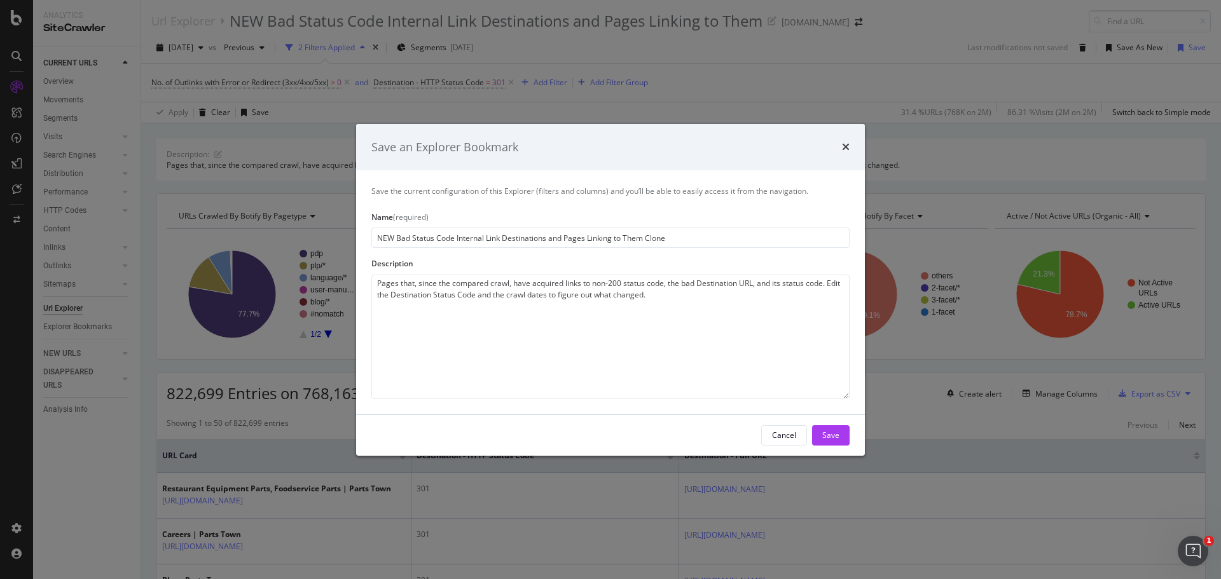
drag, startPoint x: 456, startPoint y: 238, endPoint x: 286, endPoint y: 249, distance: 170.0
click at [347, 235] on div "Save an Explorer Bookmark Save the current configuration of this Explorer (filt…" at bounding box center [610, 289] width 1221 height 579
click at [673, 237] on input "301 Redirected Internal Link Destinations and Pages Linking to Them Clone" at bounding box center [610, 238] width 478 height 20
type input "301 Redirected Internal Link Destinations and Pages Linking to Them"
drag, startPoint x: 593, startPoint y: 281, endPoint x: 664, endPoint y: 284, distance: 70.6
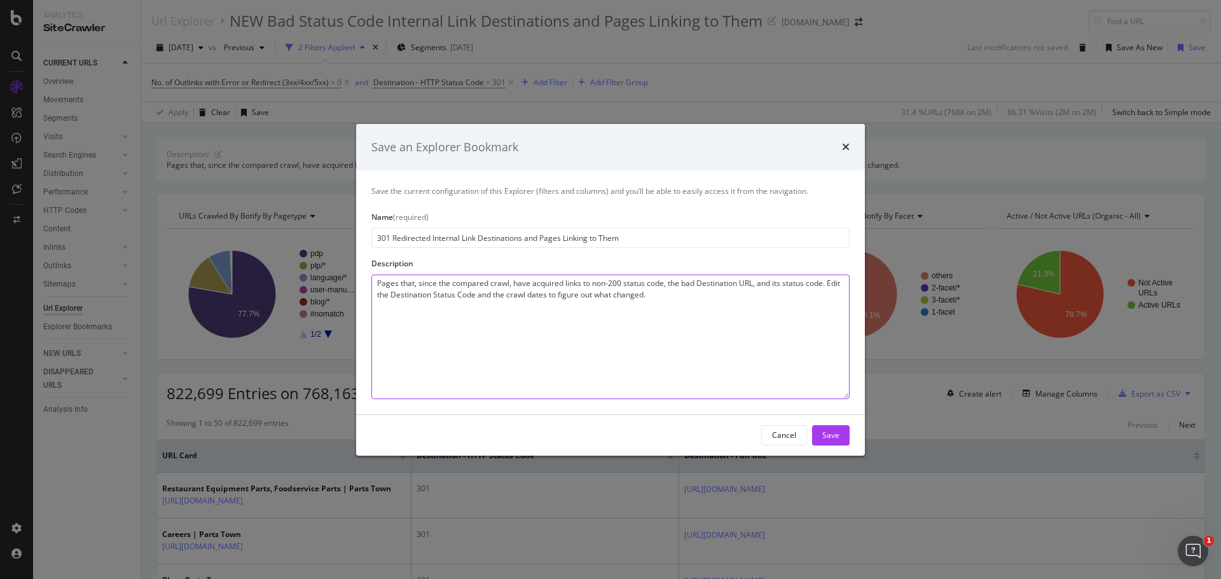
click at [664, 284] on textarea "Pages that, since the compared crawl, have acquired links to non-200 status cod…" at bounding box center [610, 337] width 478 height 125
drag, startPoint x: 804, startPoint y: 280, endPoint x: 809, endPoint y: 301, distance: 21.1
click at [809, 301] on textarea "Pages that, since the compared crawl, have acquired links to 301 redirects, the…" at bounding box center [610, 337] width 478 height 125
type textarea "Pages that, since the compared crawl, have acquired links to 301 redirects, the…"
click at [842, 437] on button "Save" at bounding box center [831, 435] width 38 height 20
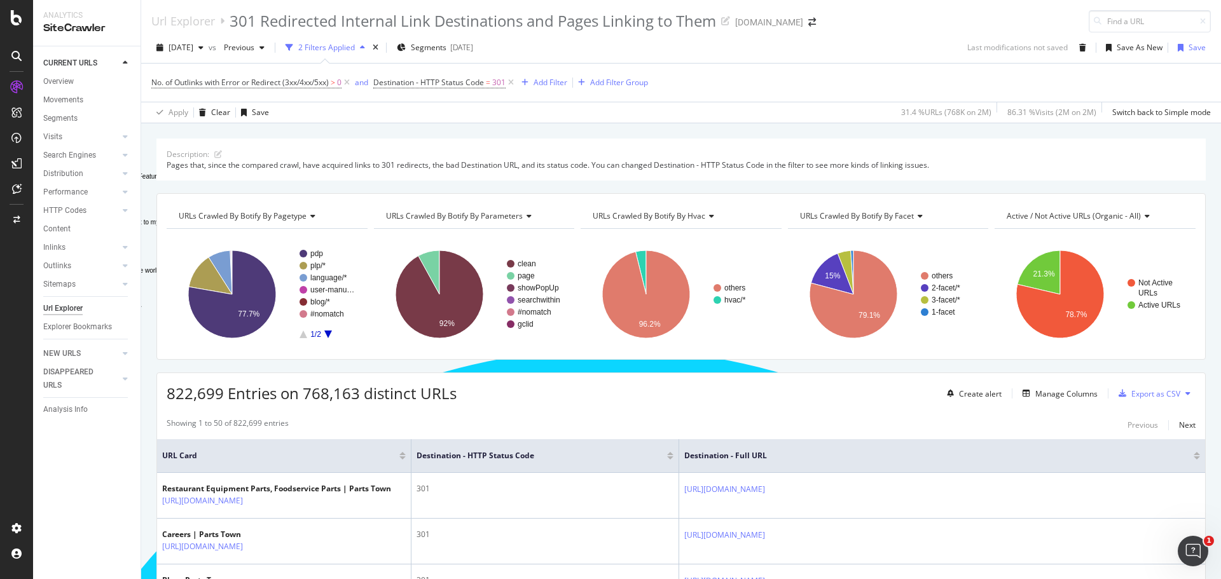
click at [326, 330] on rect "A chart." at bounding box center [327, 294] width 57 height 88
click at [325, 332] on icon "A chart." at bounding box center [328, 335] width 8 height 8
click at [299, 334] on rect "A chart." at bounding box center [266, 294] width 199 height 111
click at [303, 334] on icon "A chart." at bounding box center [303, 335] width 8 height 8
click at [462, 130] on div "Description: Pages that, since the compared crawl, have acquired links to 301 r…" at bounding box center [680, 138] width 1079 height 31
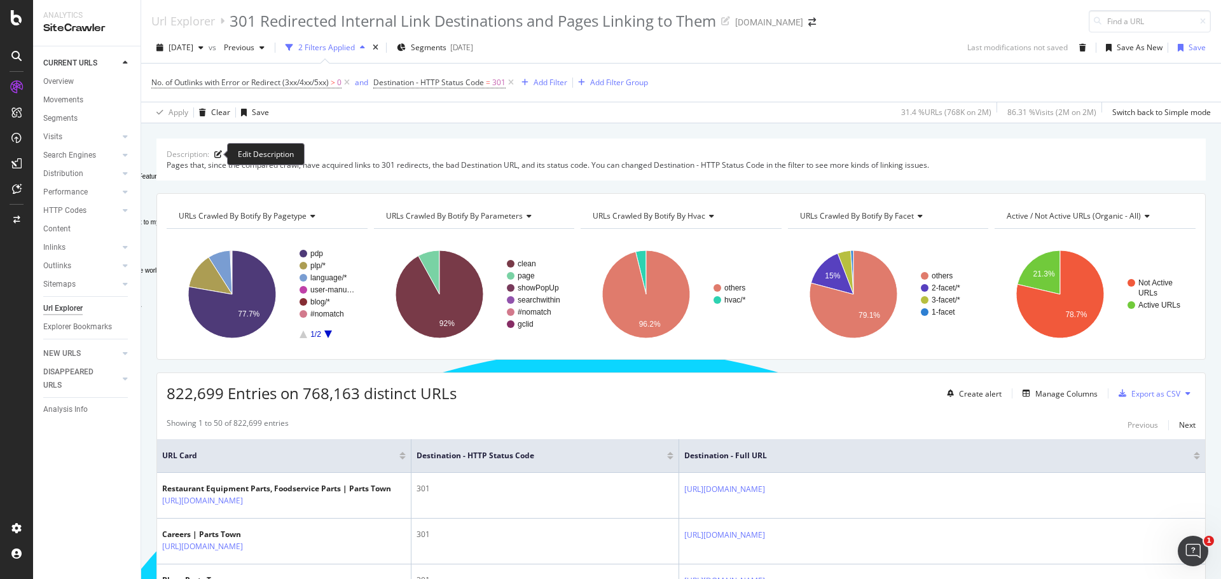
click at [216, 156] on icon at bounding box center [218, 155] width 8 height 8
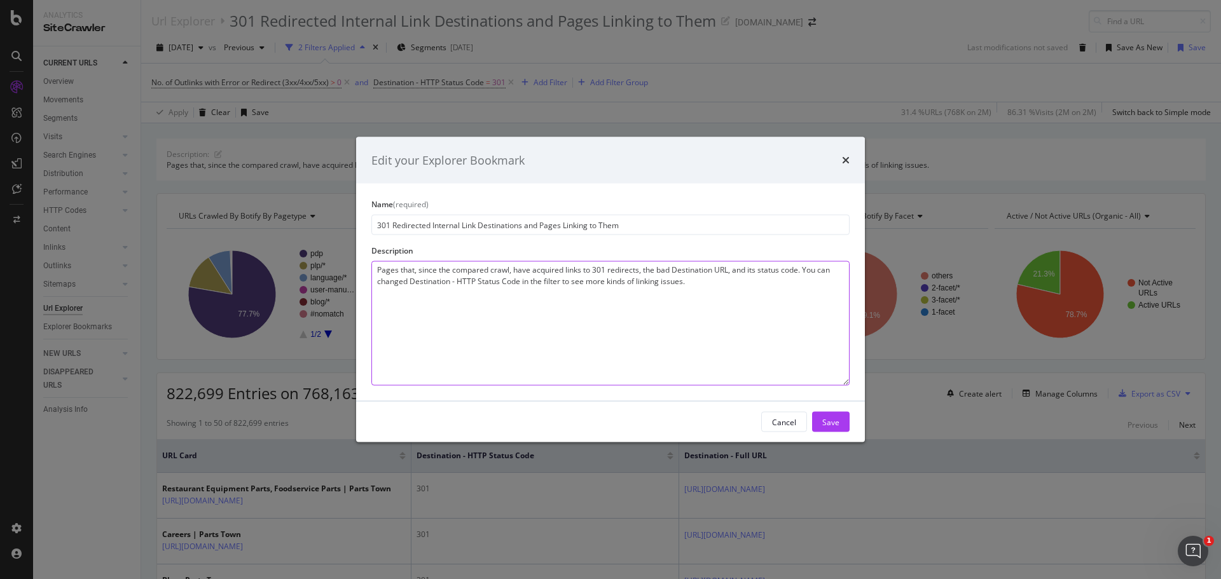
click at [410, 280] on textarea "Pages that, since the compared crawl, have acquired links to 301 redirects, the…" at bounding box center [610, 323] width 478 height 125
type textarea "Pages that, since the compared crawl, have acquired links to 301 redirects, the…"
click at [847, 423] on button "Save" at bounding box center [831, 422] width 38 height 20
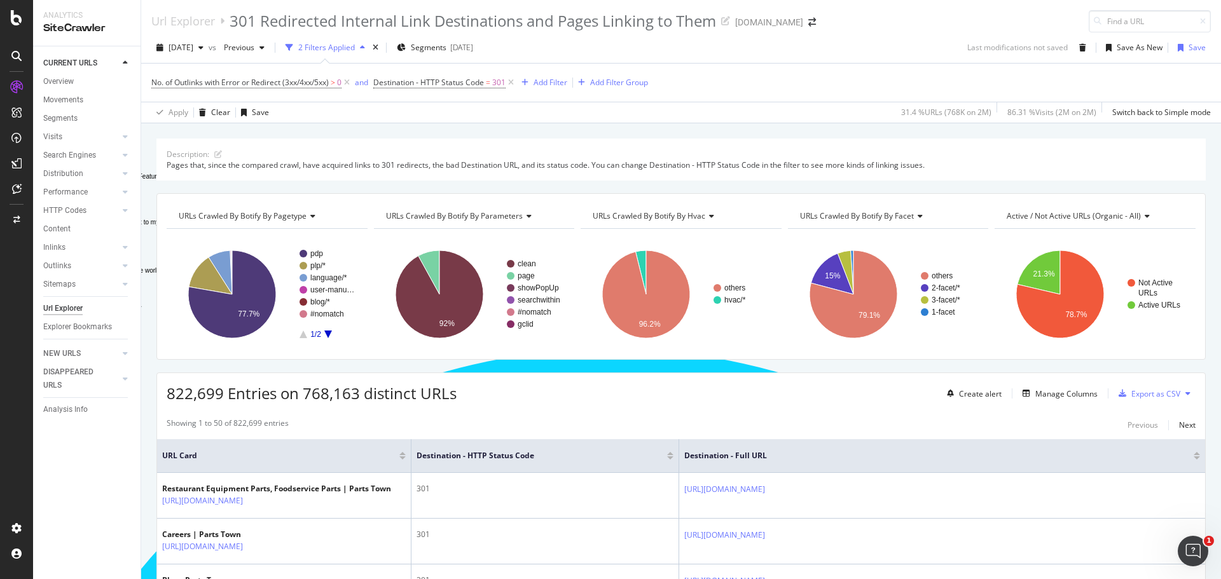
click at [395, 180] on div "Description: Pages that, since the compared crawl, have acquired links to 301 r…" at bounding box center [680, 160] width 1049 height 42
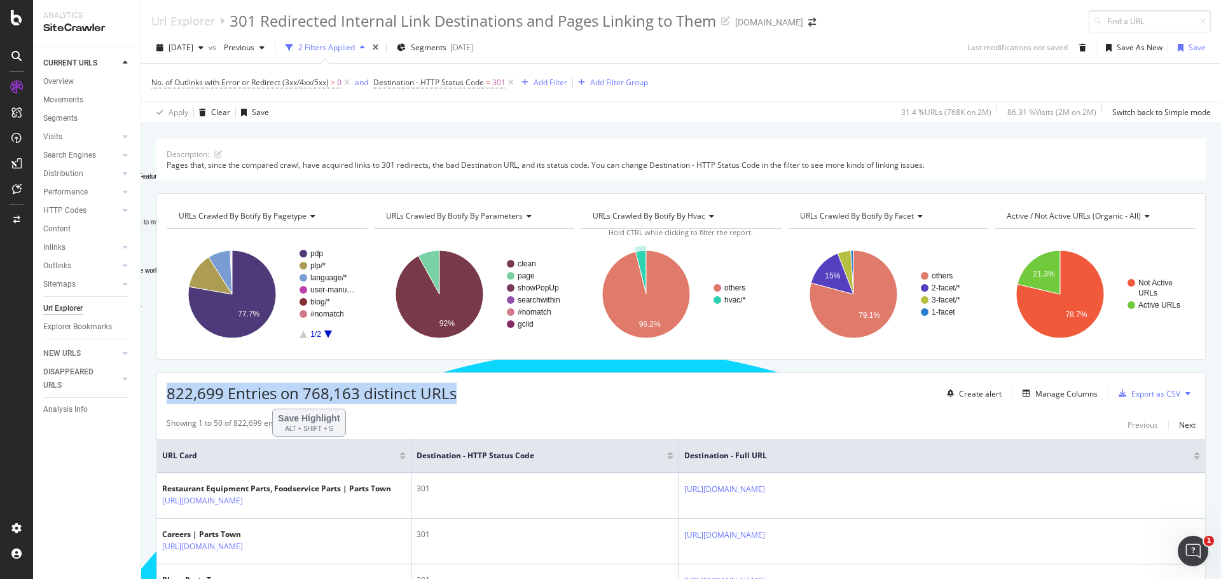
drag, startPoint x: 168, startPoint y: 394, endPoint x: 461, endPoint y: 400, distance: 293.1
click at [467, 397] on div "822,699 Entries on 768,163 distinct URLs Create alert Manage Columns Export as …" at bounding box center [681, 388] width 1048 height 31
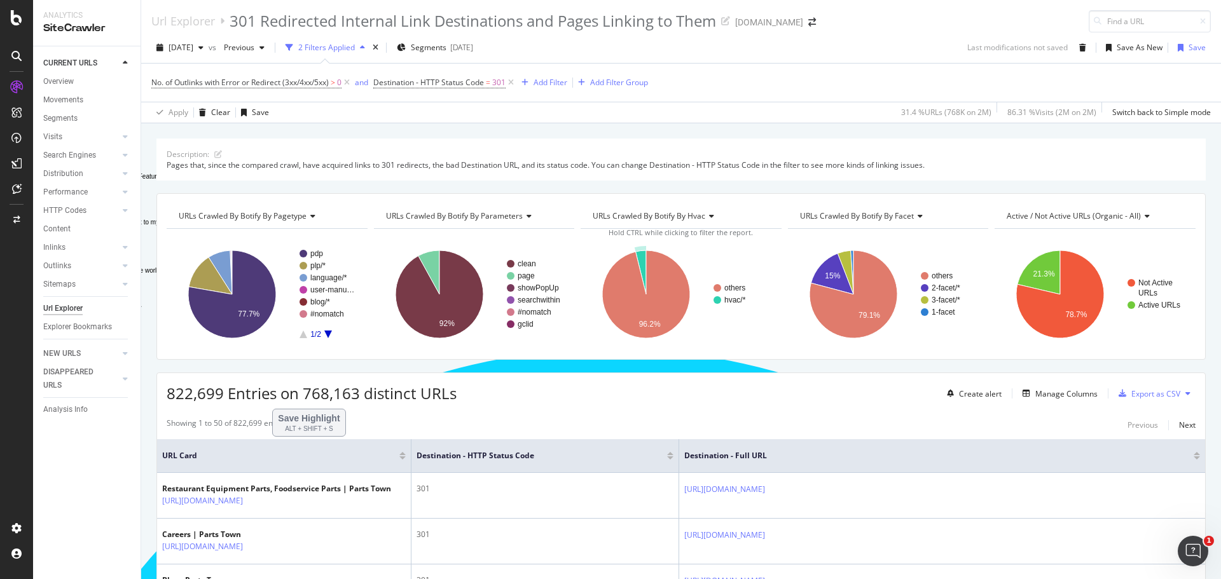
click at [883, 11] on div "Url Explorer 301 Redirected Internal Link Destinations and Pages Linking to The…" at bounding box center [680, 16] width 1079 height 32
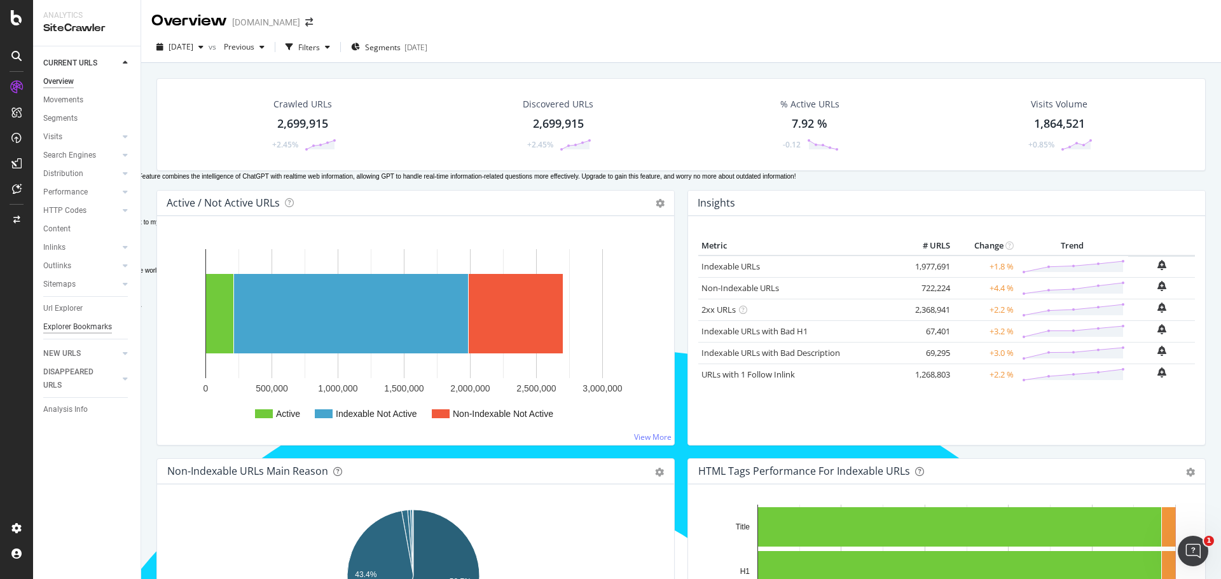
click at [88, 329] on div "Explorer Bookmarks" at bounding box center [77, 326] width 69 height 13
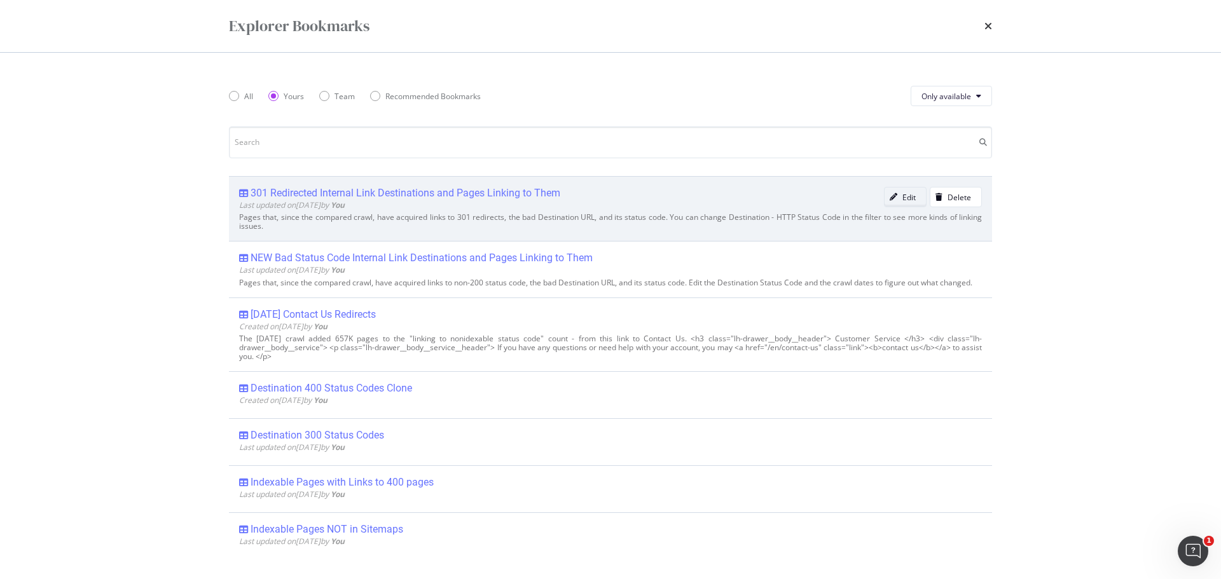
click at [902, 197] on div "Edit" at bounding box center [908, 197] width 13 height 11
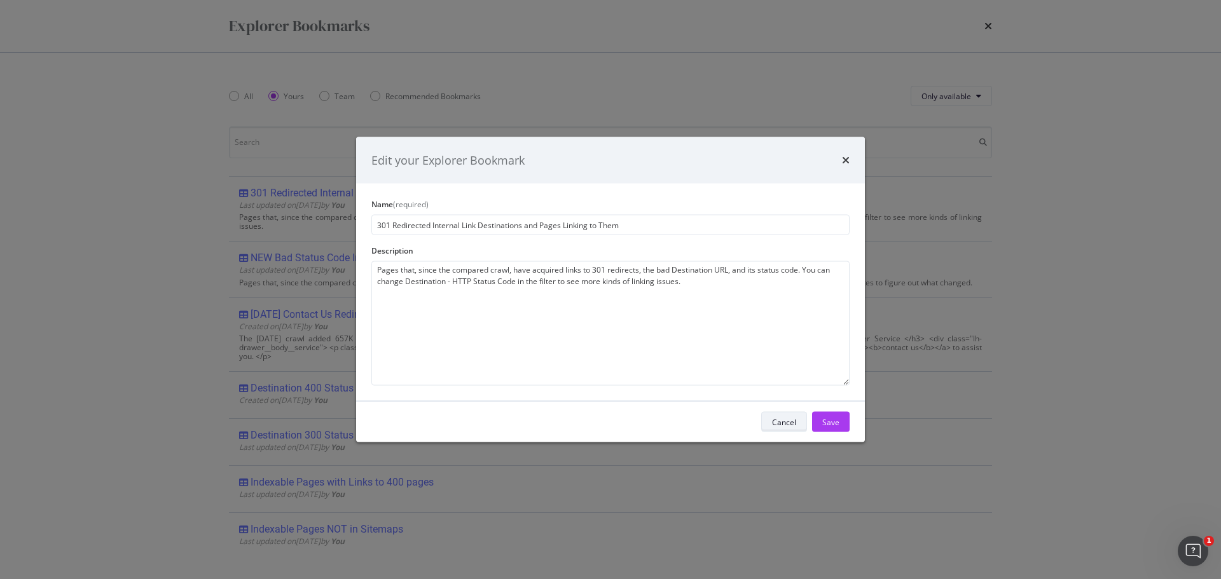
click at [770, 425] on button "Cancel" at bounding box center [784, 422] width 46 height 20
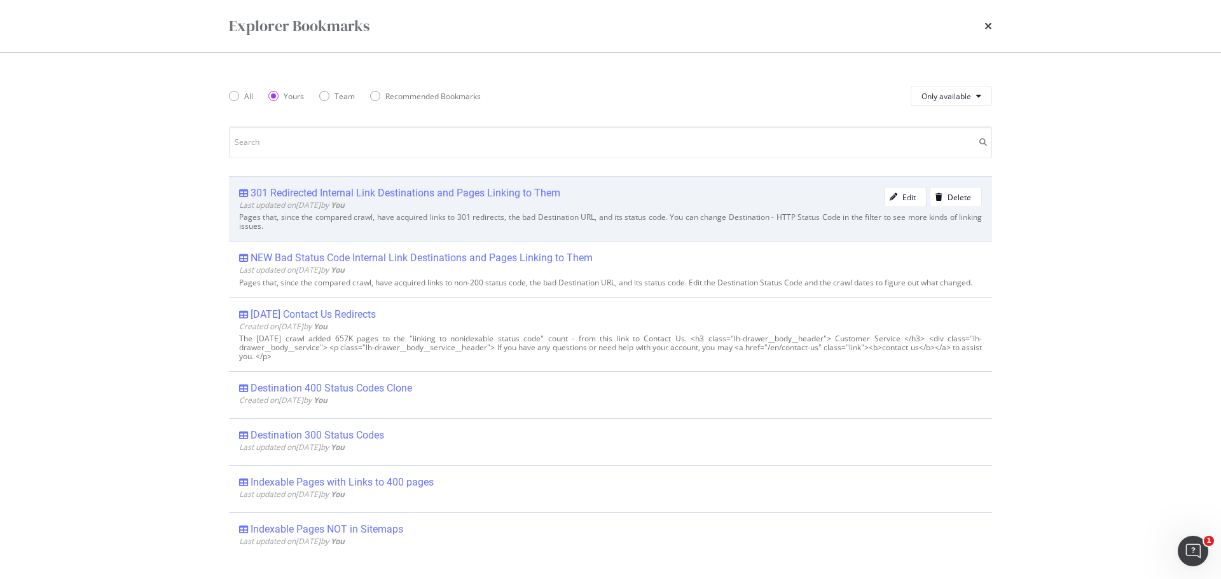
click at [500, 193] on div "301 Redirected Internal Link Destinations and Pages Linking to Them" at bounding box center [405, 193] width 310 height 13
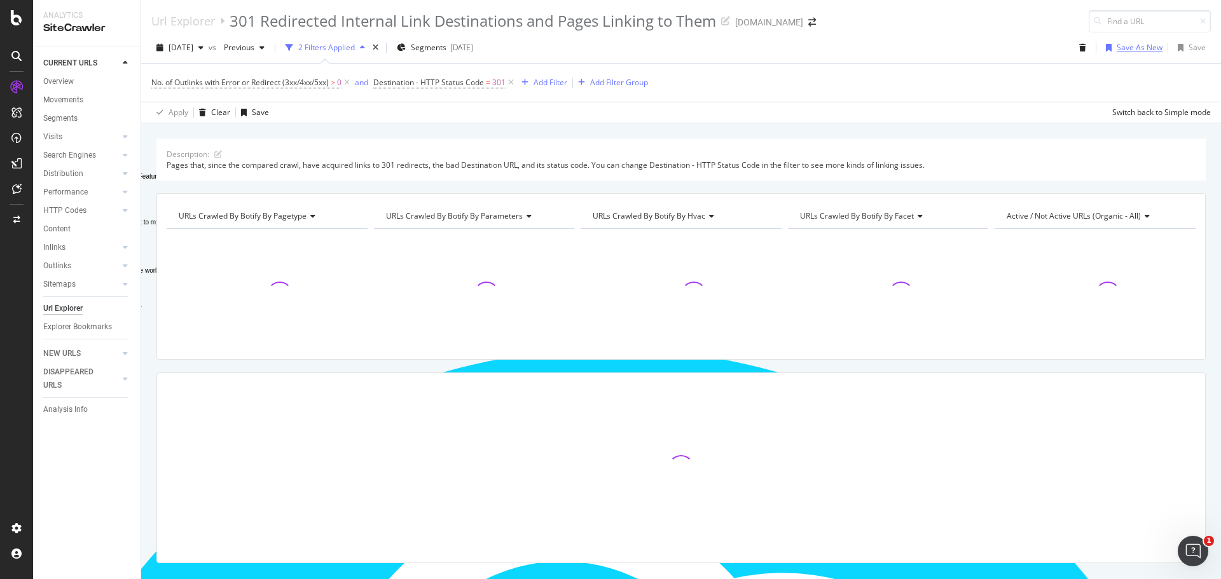
click at [1124, 47] on div "Save As New" at bounding box center [1139, 47] width 46 height 11
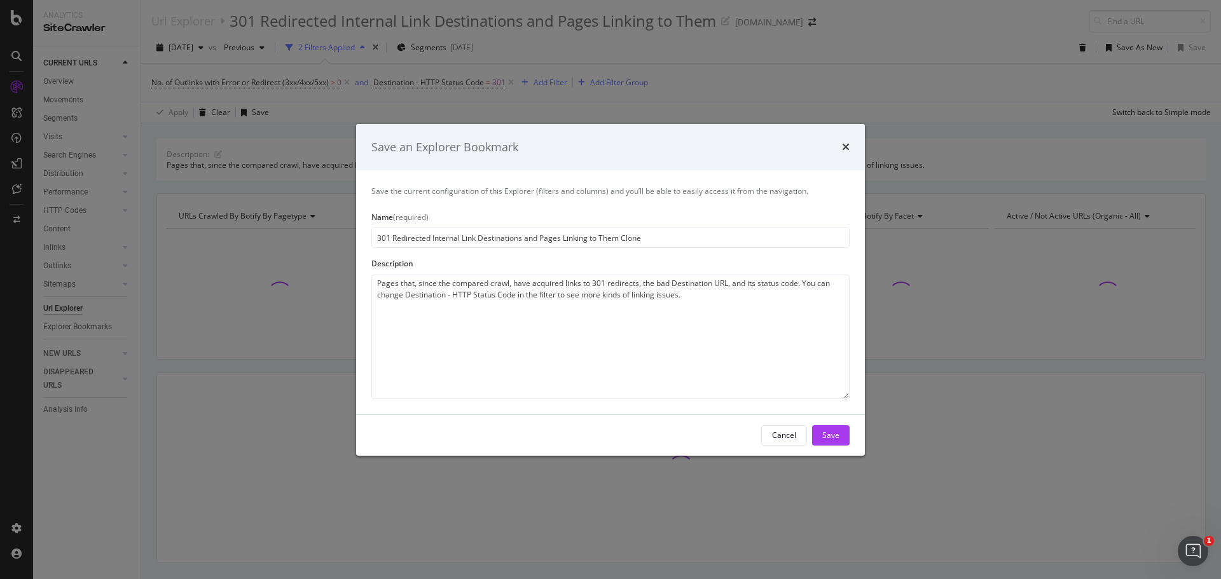
type textarea "d"
drag, startPoint x: 430, startPoint y: 239, endPoint x: 318, endPoint y: 217, distance: 114.6
click at [360, 231] on div "Save the current configuration of this Explorer (filters and columns) and you’l…" at bounding box center [610, 291] width 509 height 243
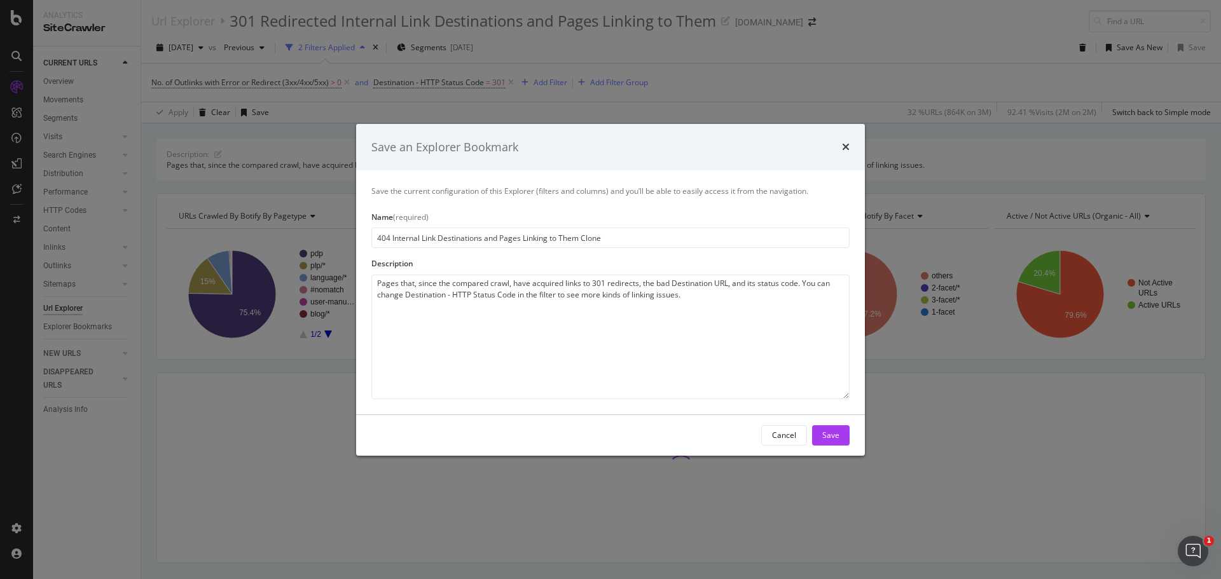
type input "404 Internal Link Destinations and Pages Linking to Them Clone"
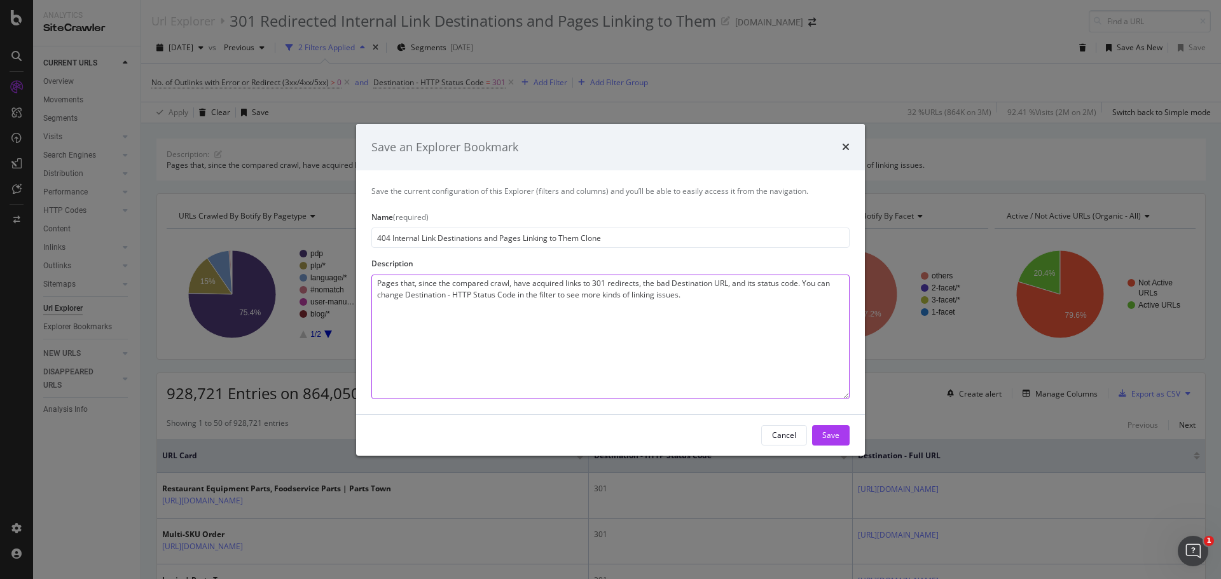
drag, startPoint x: 593, startPoint y: 280, endPoint x: 639, endPoint y: 286, distance: 46.1
click at [639, 286] on textarea "Pages that, since the compared crawl, have acquired links to 301 redirects, the…" at bounding box center [610, 337] width 478 height 125
type textarea "Pages that, since the compared crawl, have acquired links to 404 status codes, …"
click at [823, 430] on div "Save" at bounding box center [830, 435] width 17 height 11
